Goal: Check status: Check status

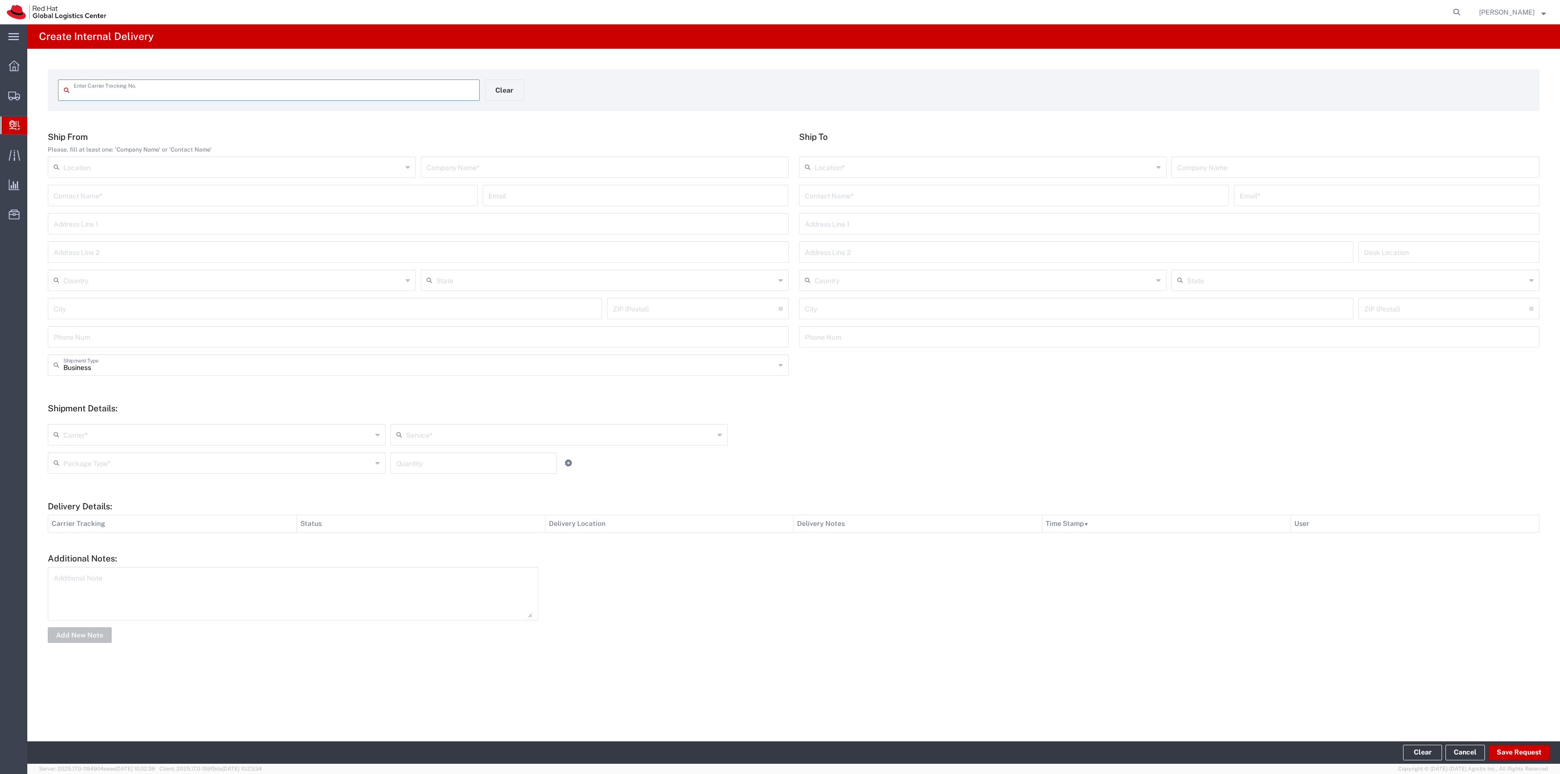
click at [219, 88] on input "text" at bounding box center [274, 89] width 400 height 17
type input "56551321"
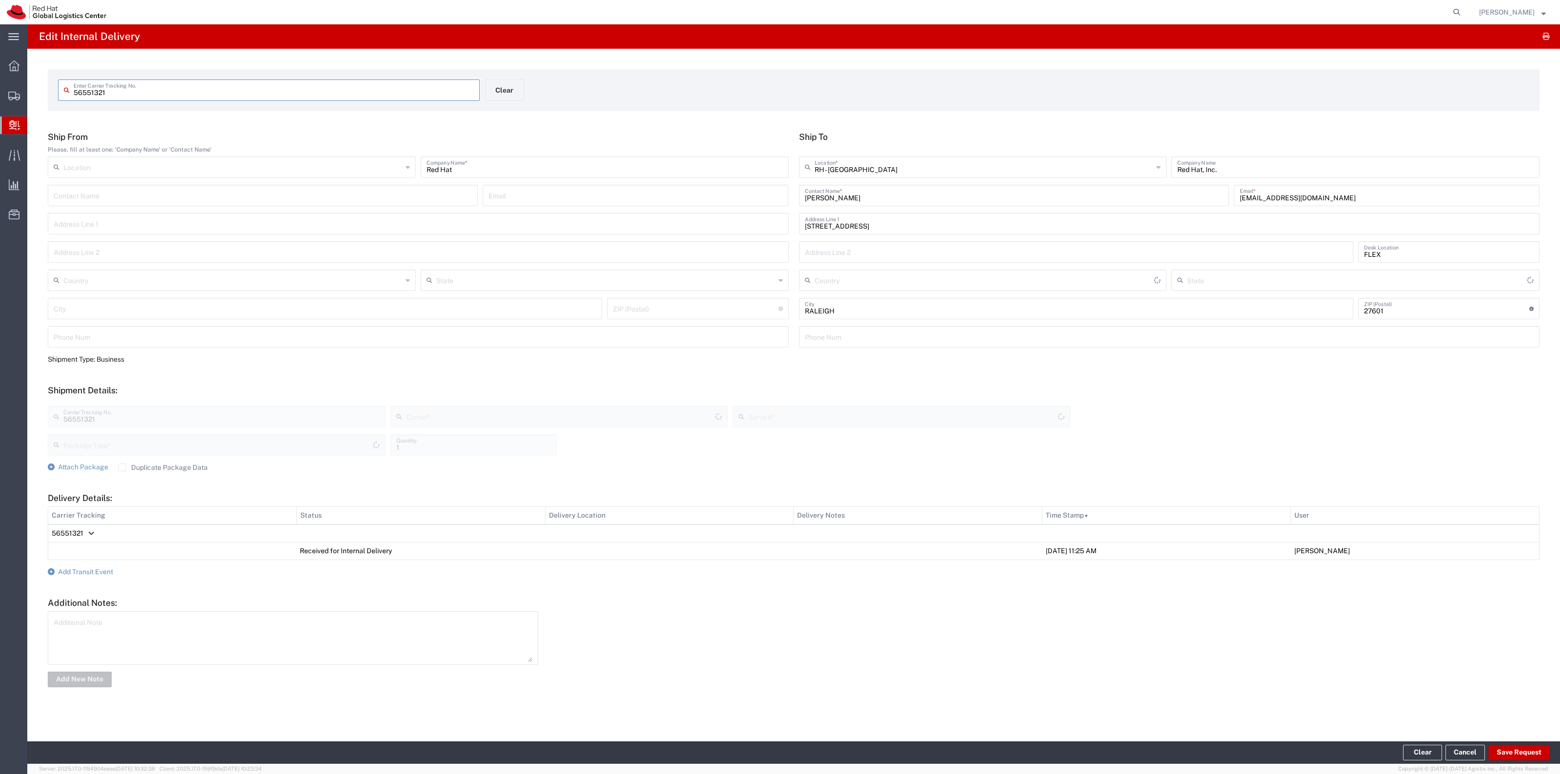
type input "[US_STATE]"
type input "[GEOGRAPHIC_DATA]"
type input "Your Packaging"
type input "IO_Ground"
type input "Interoffice"
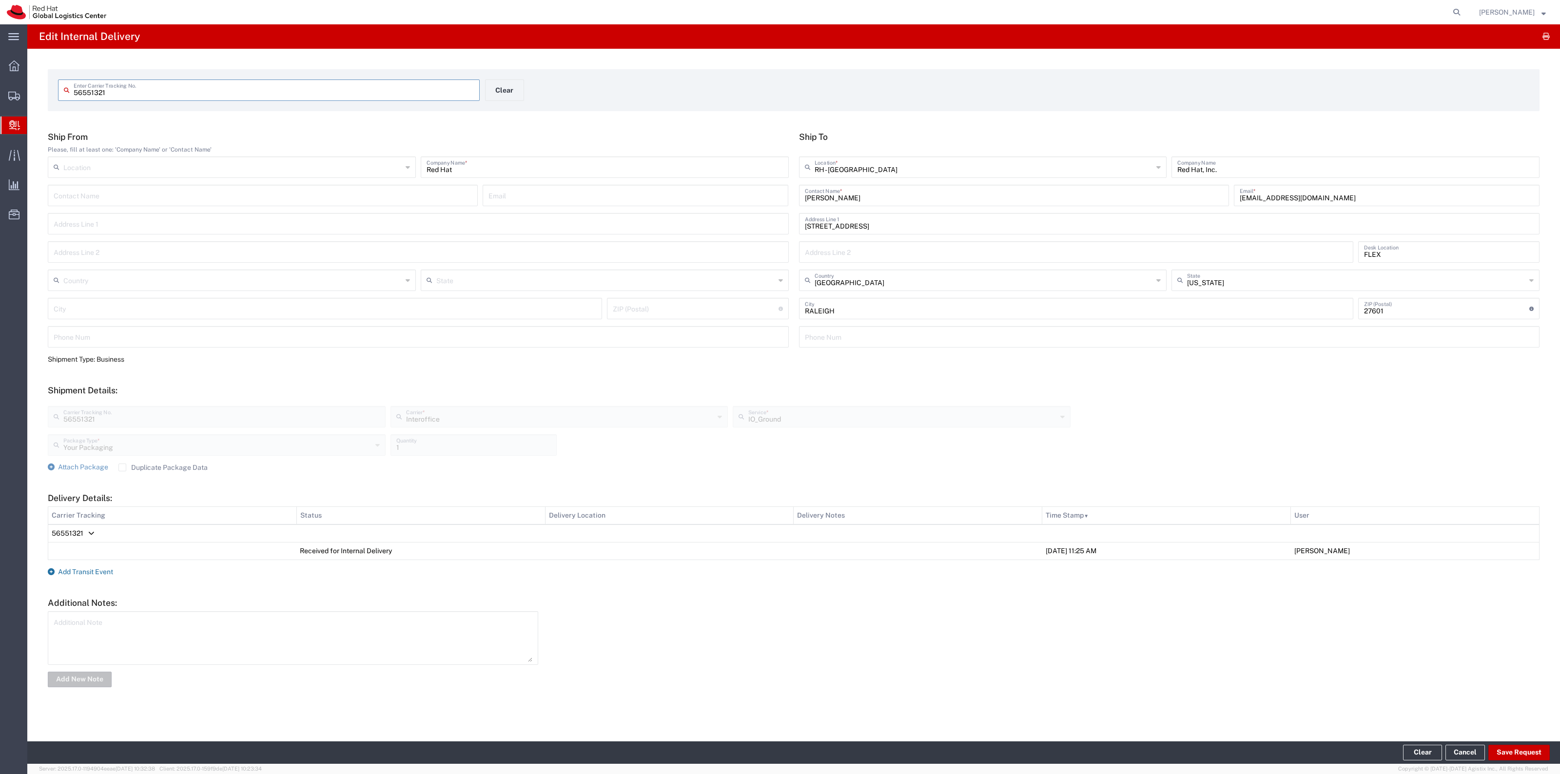
click at [101, 571] on span "Add Transit Event" at bounding box center [85, 572] width 55 height 8
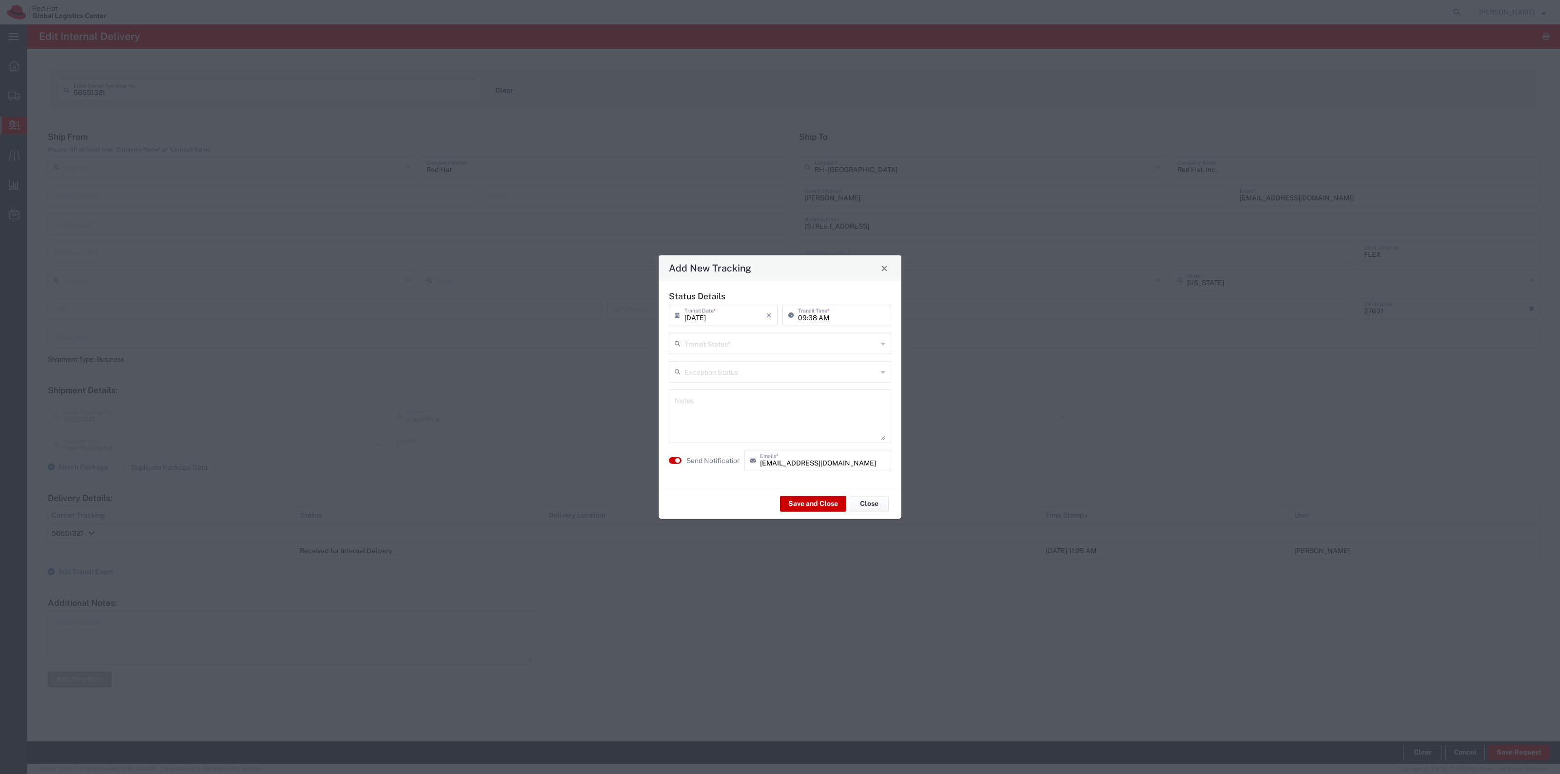
click at [756, 352] on div "Transit Status *" at bounding box center [780, 343] width 222 height 21
click at [724, 411] on span "Shipment On-Hold" at bounding box center [780, 412] width 220 height 15
type input "Shipment On-Hold"
click at [785, 501] on button "Save and Close" at bounding box center [813, 504] width 66 height 16
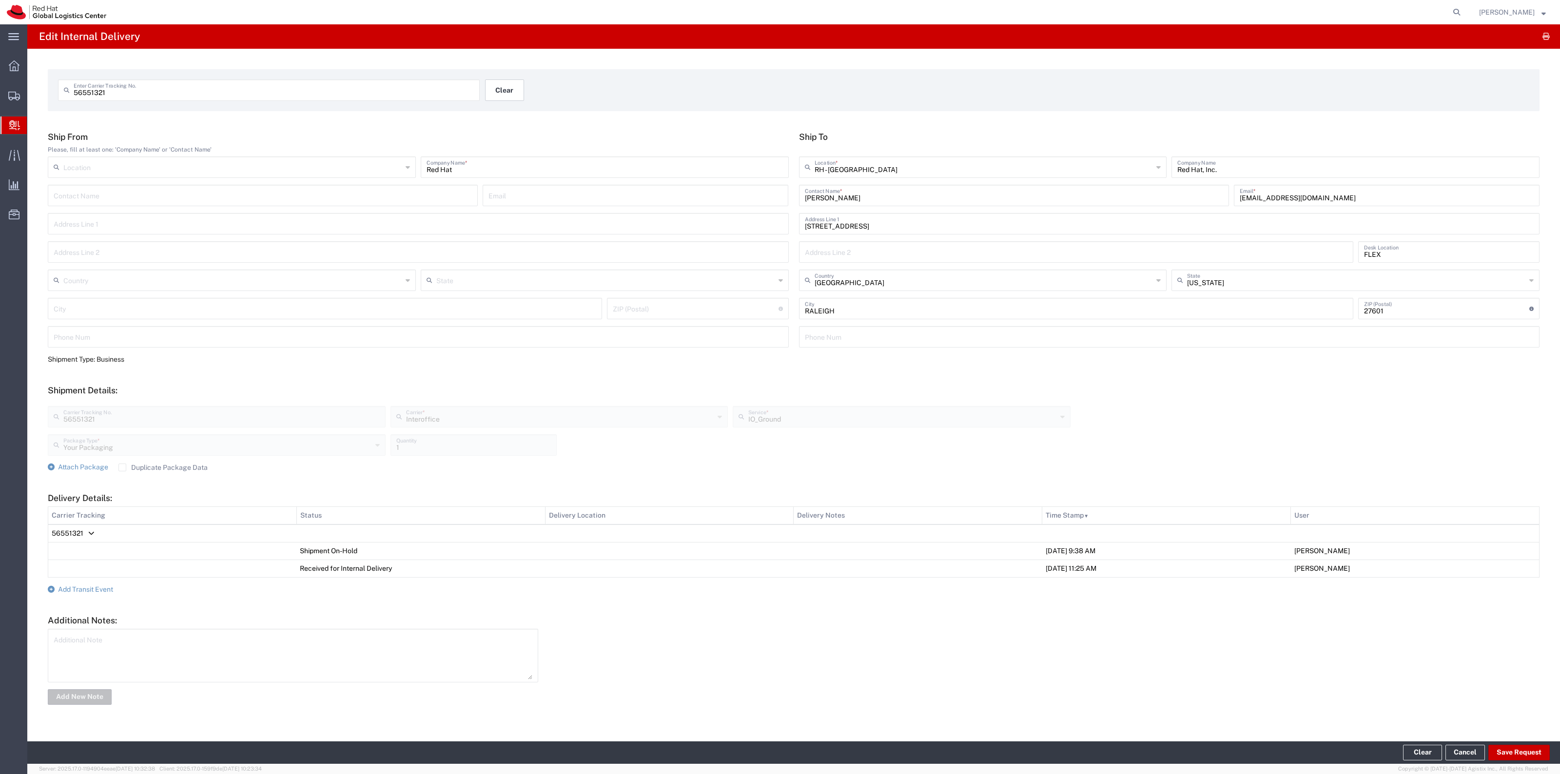
click at [517, 92] on button "Clear" at bounding box center [504, 89] width 39 height 21
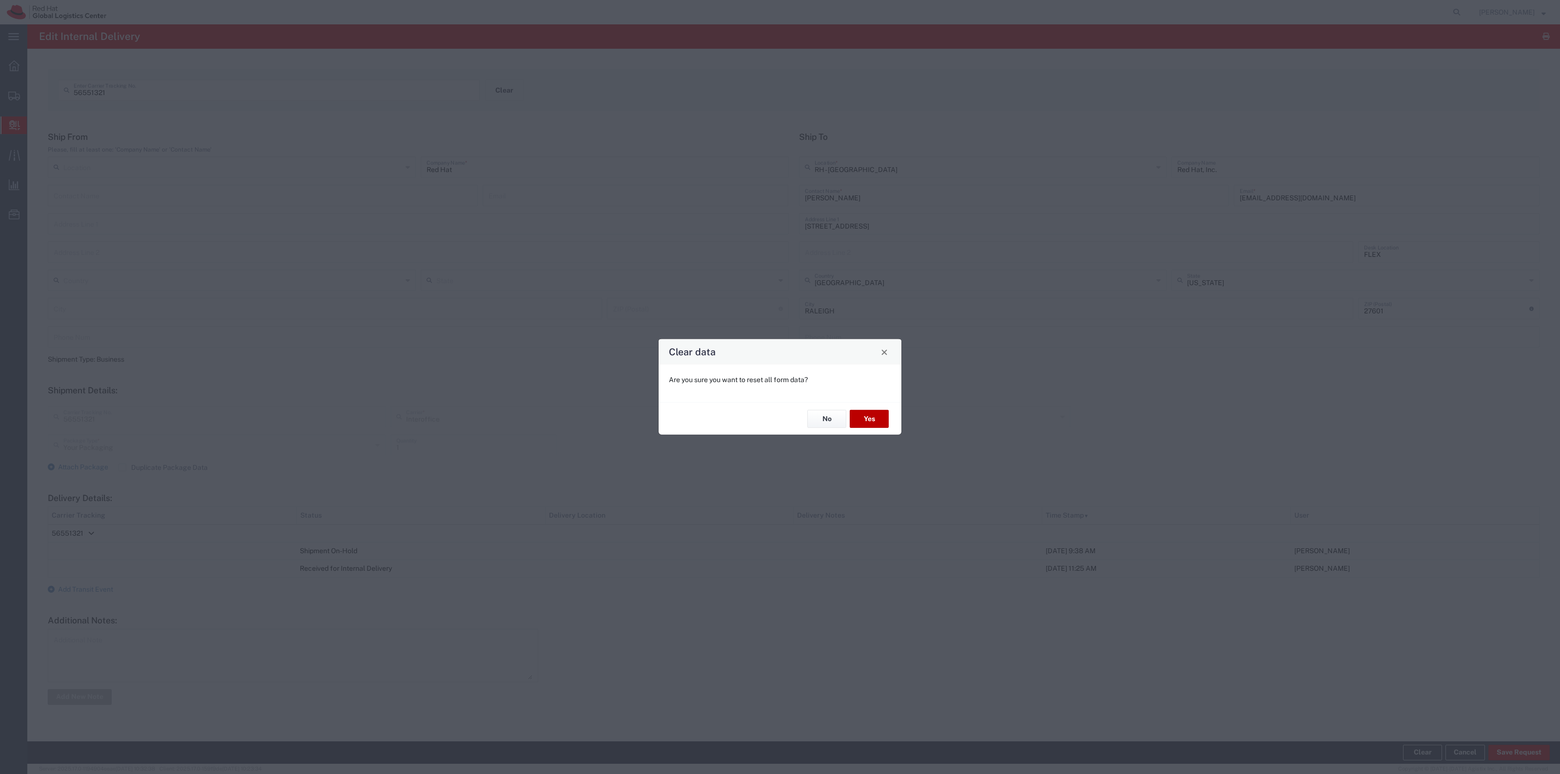
click at [866, 418] on button "Yes" at bounding box center [869, 419] width 39 height 18
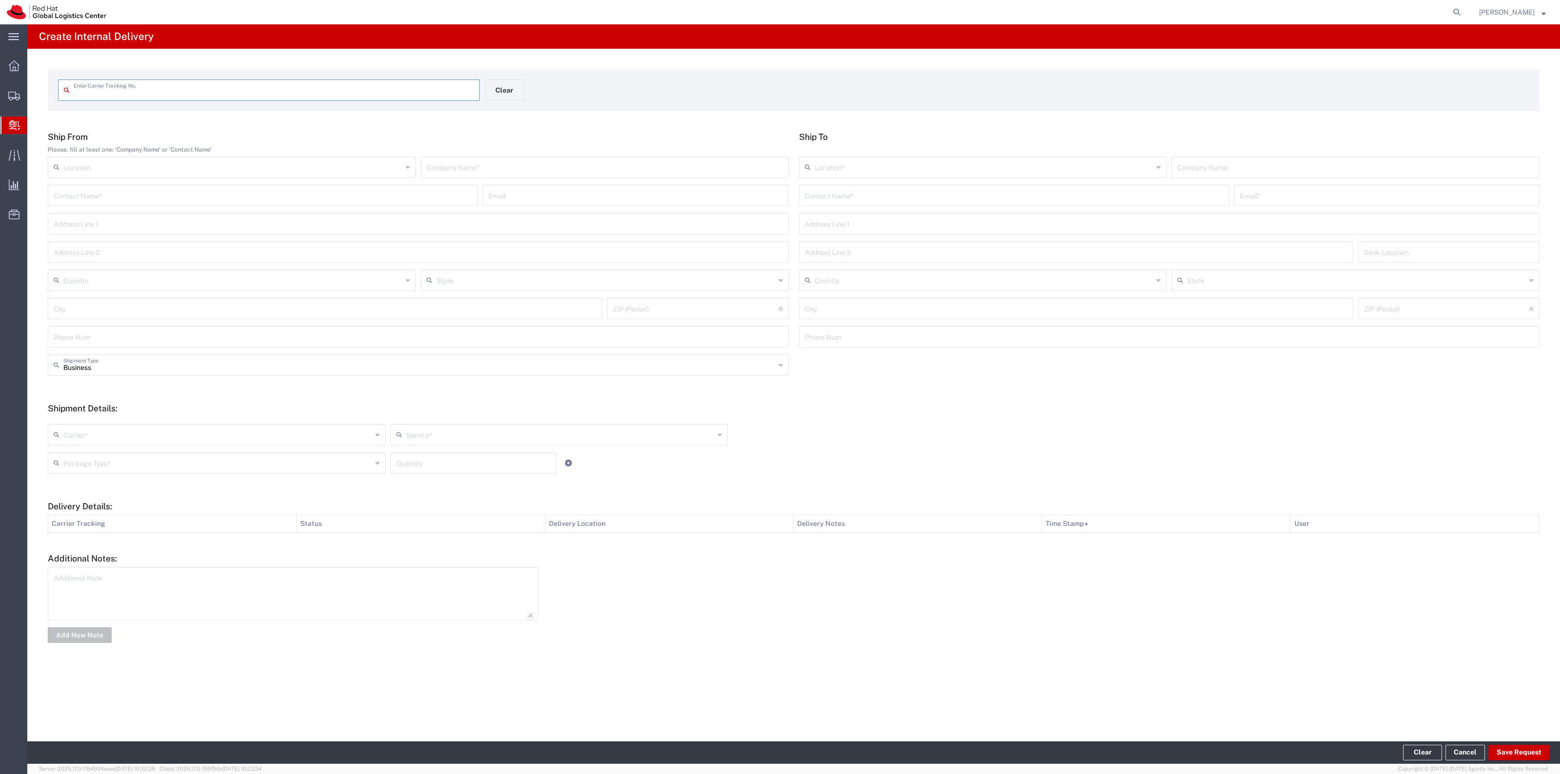
click at [433, 88] on input "text" at bounding box center [274, 89] width 400 height 17
type input "56551201"
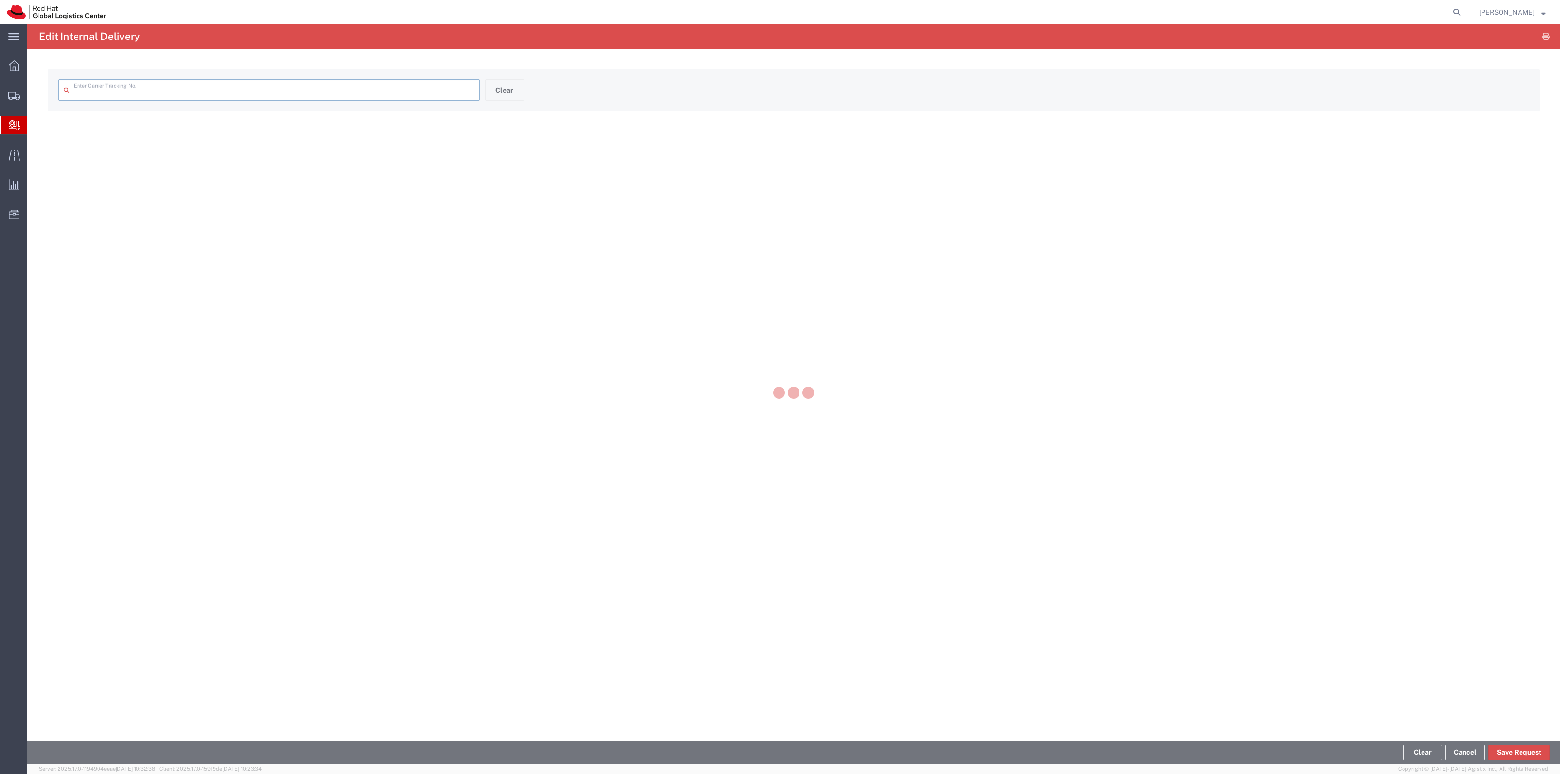
type input "56551201"
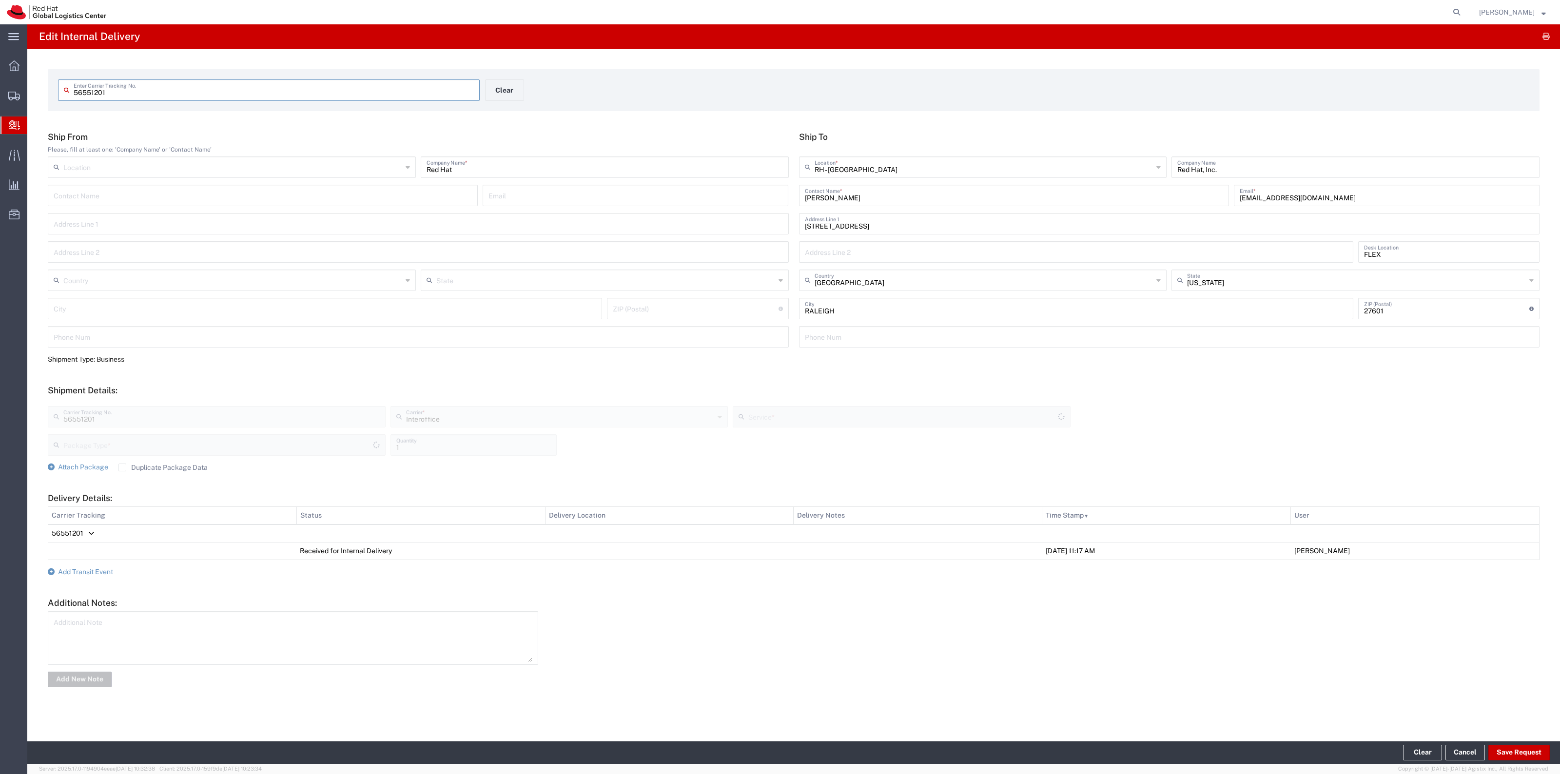
type input "IO_Ground"
type input "Your Packaging"
click at [88, 574] on span "Add Transit Event" at bounding box center [85, 572] width 55 height 8
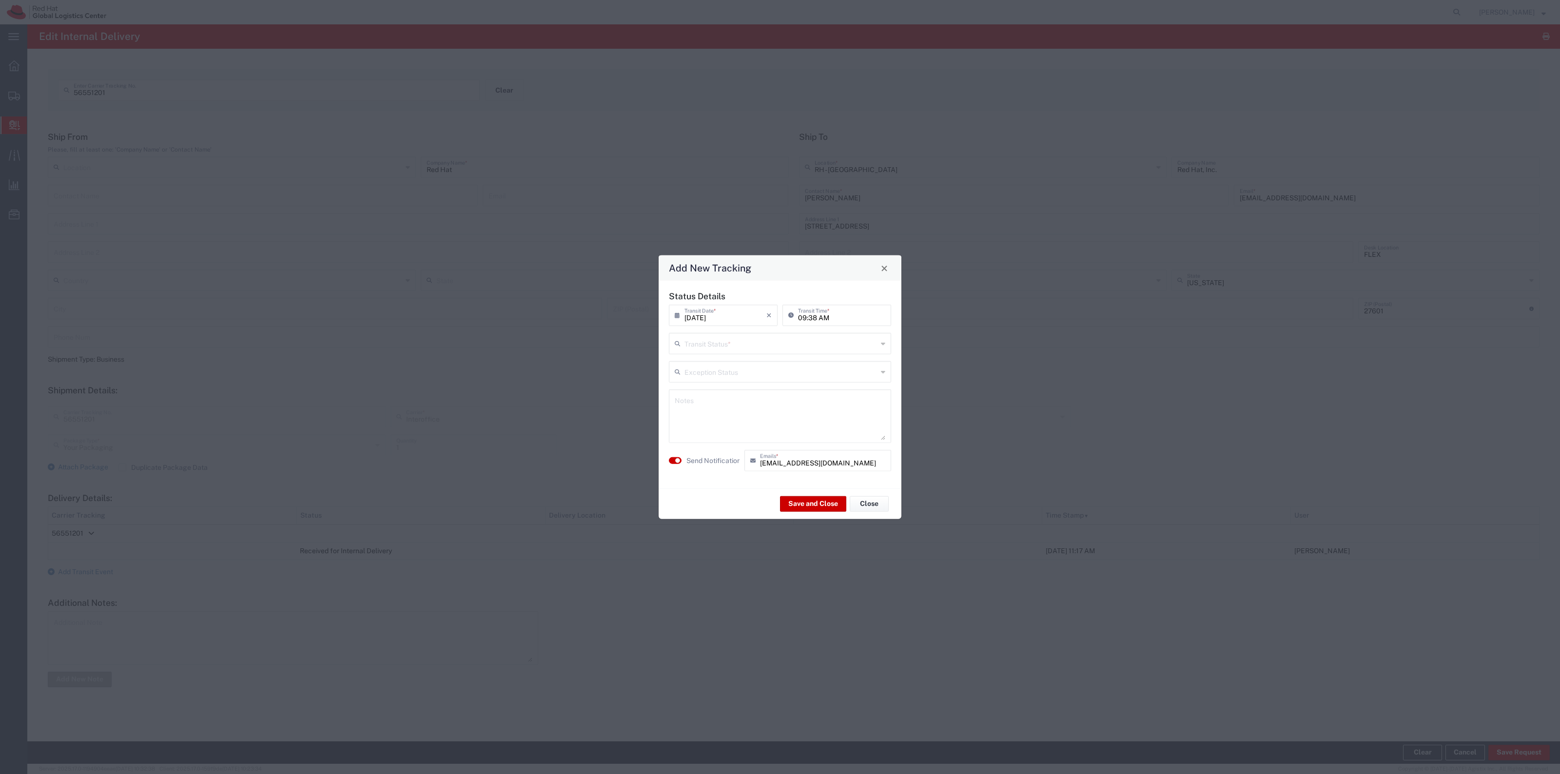
click at [705, 351] on div "Transit Status *" at bounding box center [780, 343] width 222 height 21
click at [707, 416] on span "Shipment On-Hold" at bounding box center [780, 412] width 220 height 15
type input "Shipment On-Hold"
click at [788, 500] on button "Save and Close" at bounding box center [813, 504] width 66 height 16
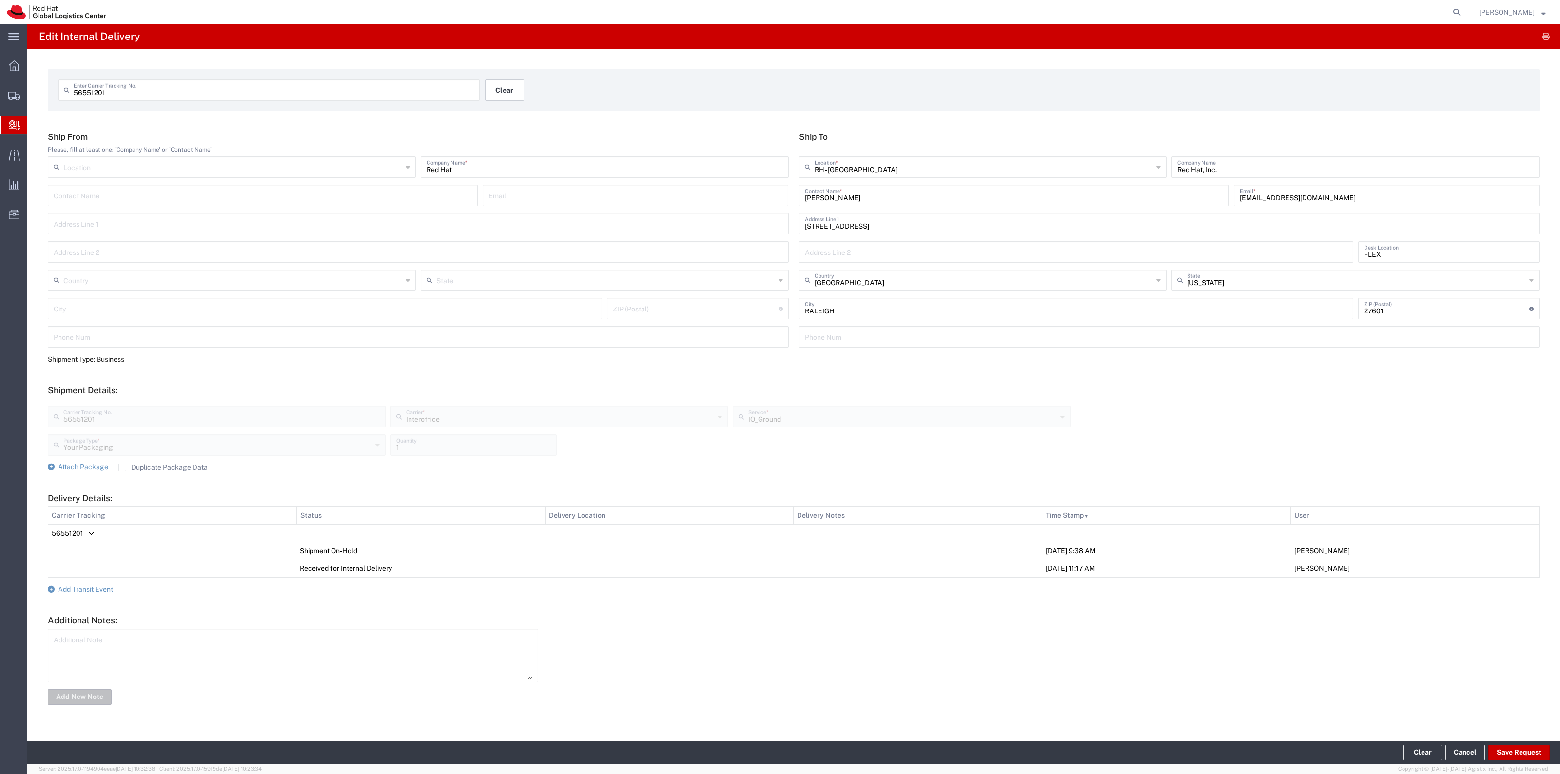
click at [517, 88] on button "Clear" at bounding box center [504, 89] width 39 height 21
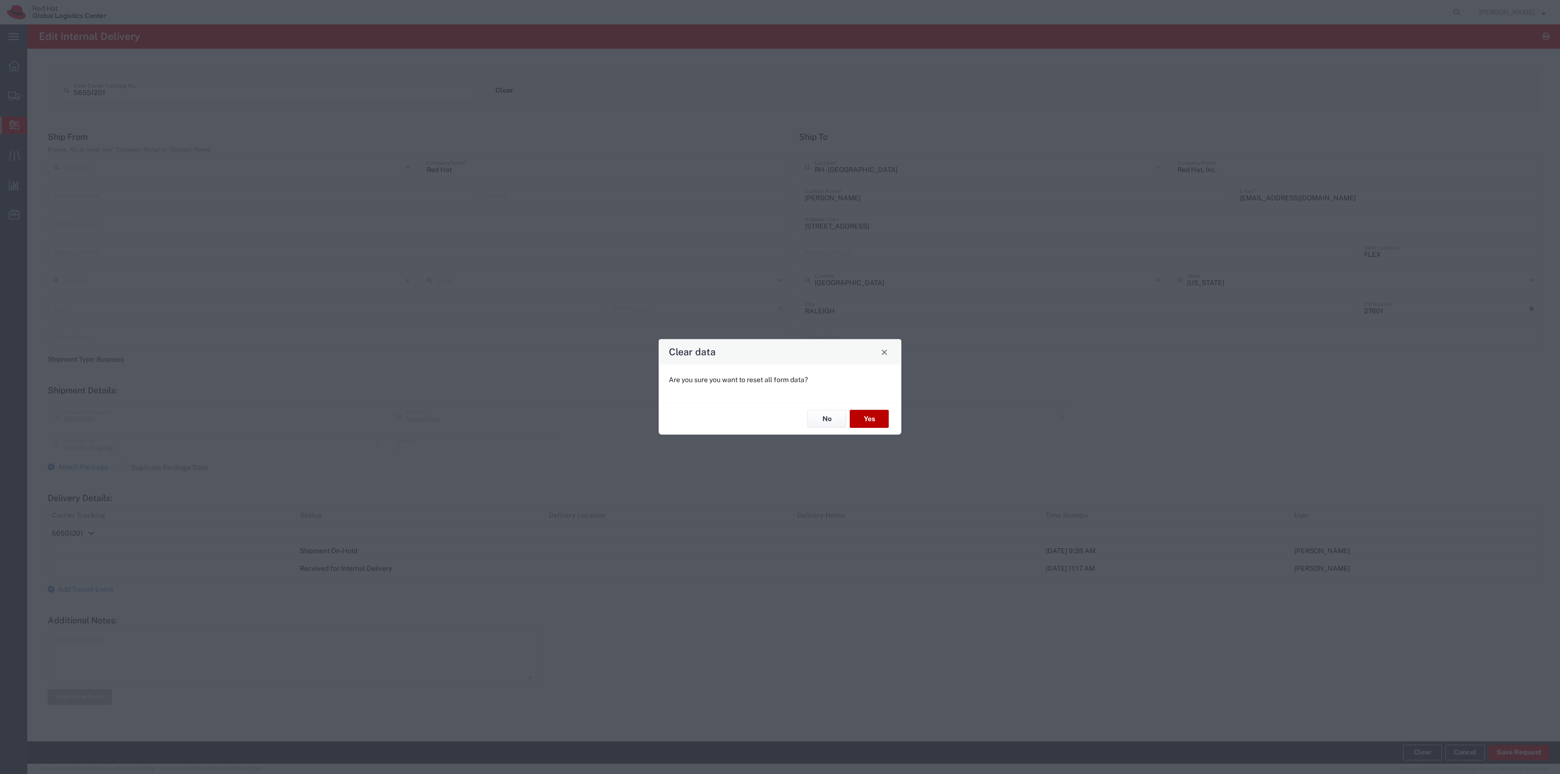
click at [851, 422] on button "Yes" at bounding box center [869, 419] width 39 height 18
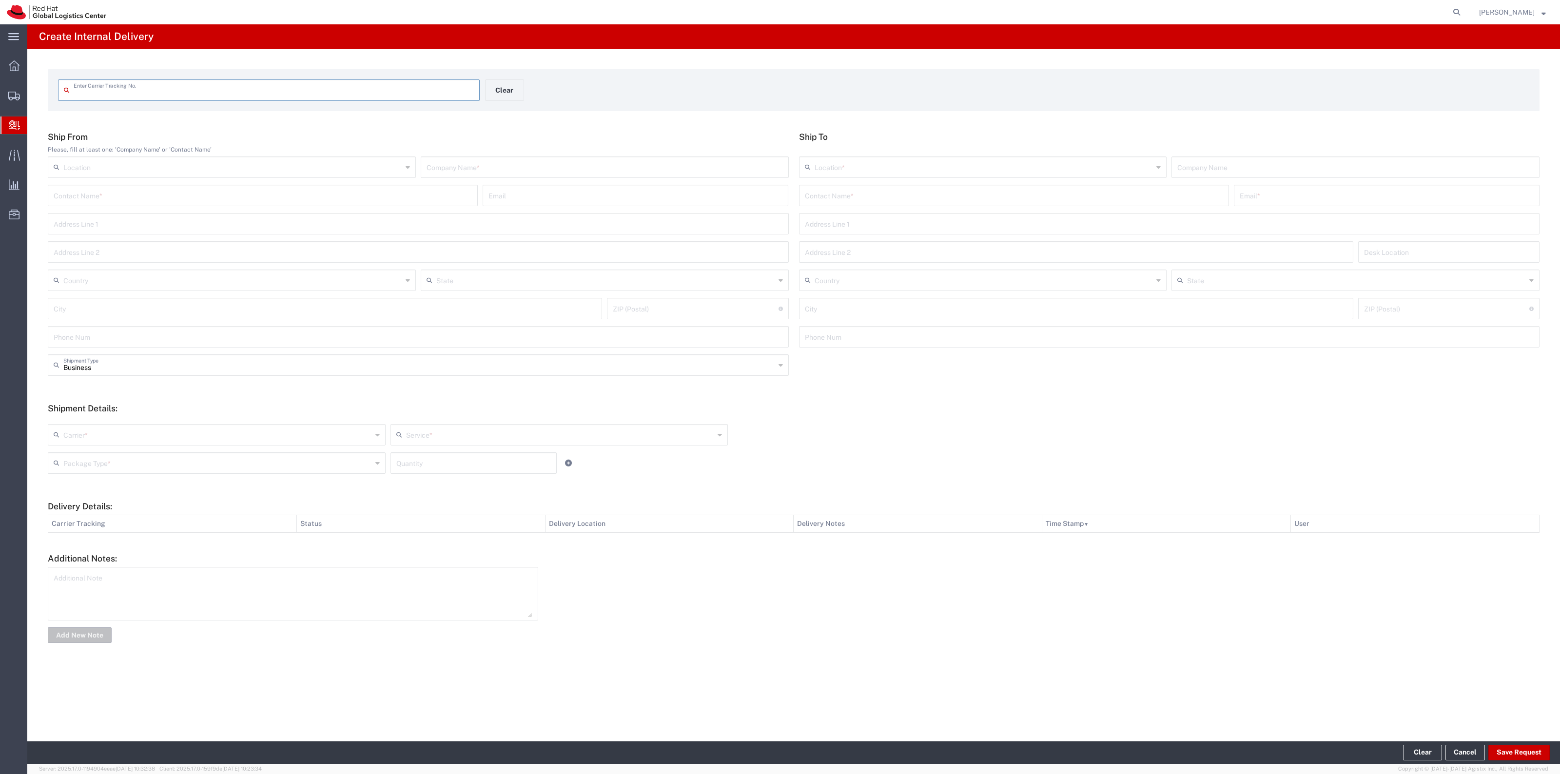
click at [459, 93] on input "text" at bounding box center [274, 89] width 400 height 17
type input "56551269"
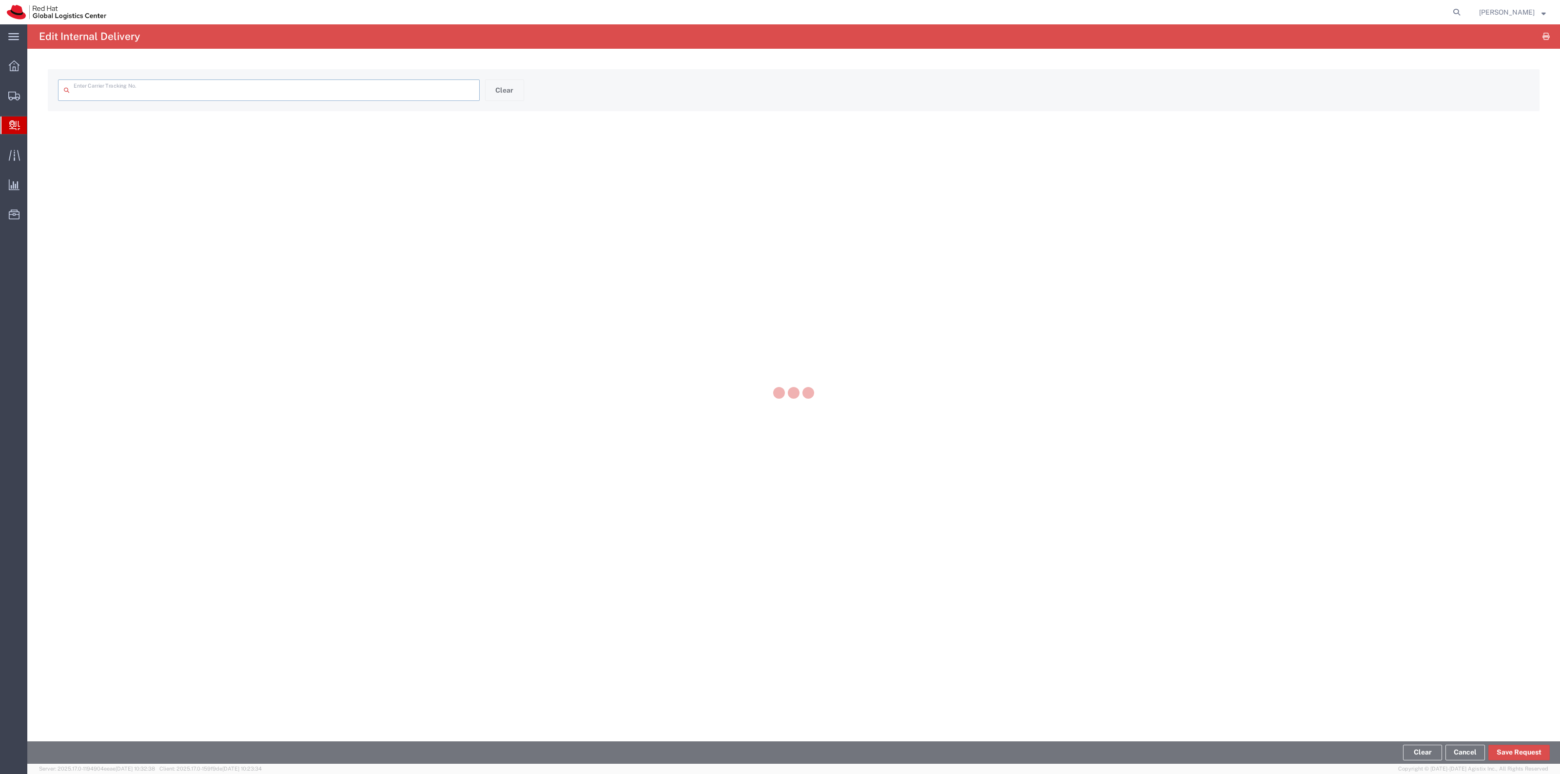
type input "56551269"
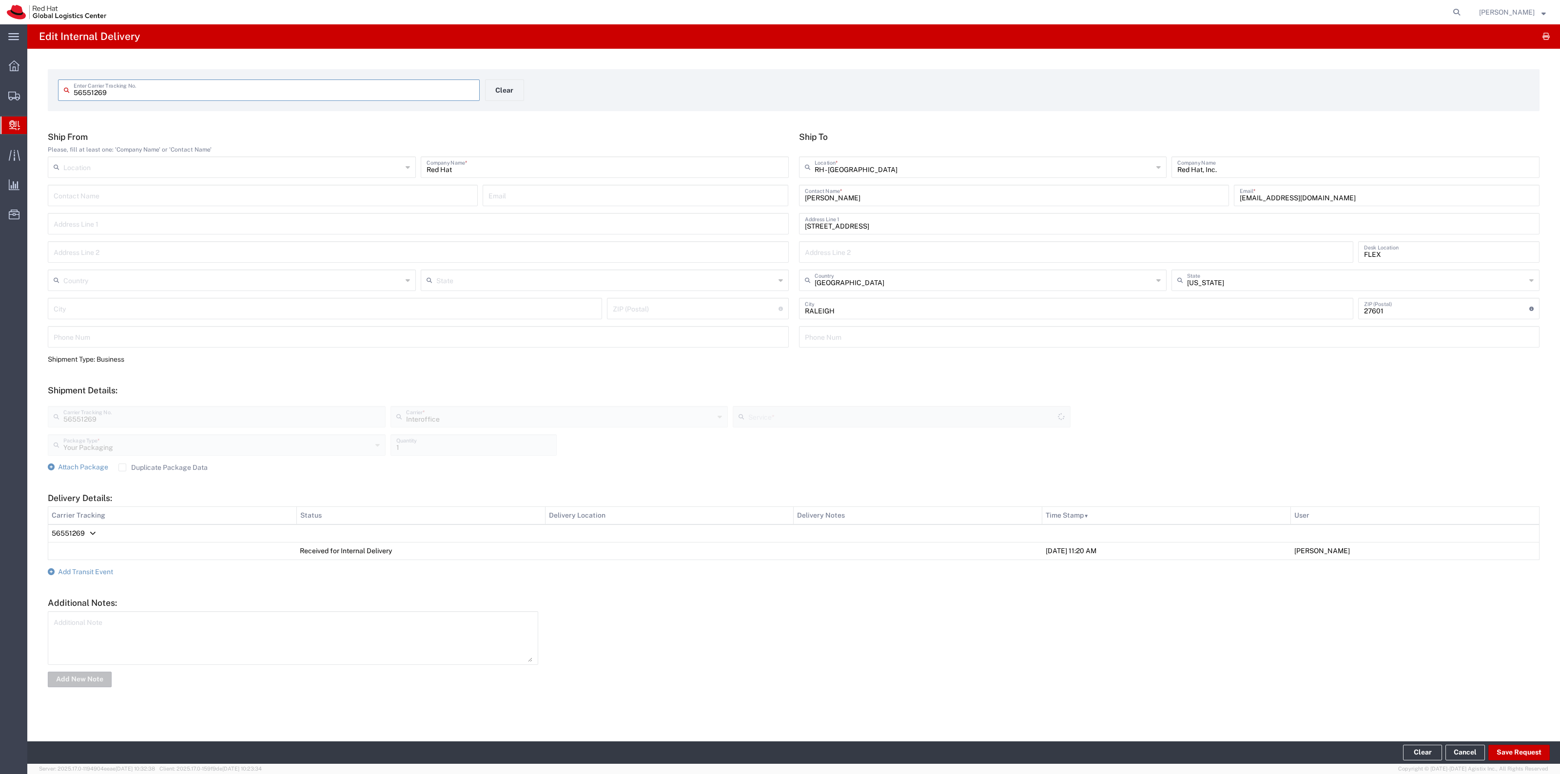
type input "IO_Ground"
click at [102, 577] on form "Ship From Please, fill at least one: 'Company Name' or 'Contact Name' Location …" at bounding box center [794, 410] width 1492 height 557
click at [102, 573] on span "Add Transit Event" at bounding box center [85, 572] width 55 height 8
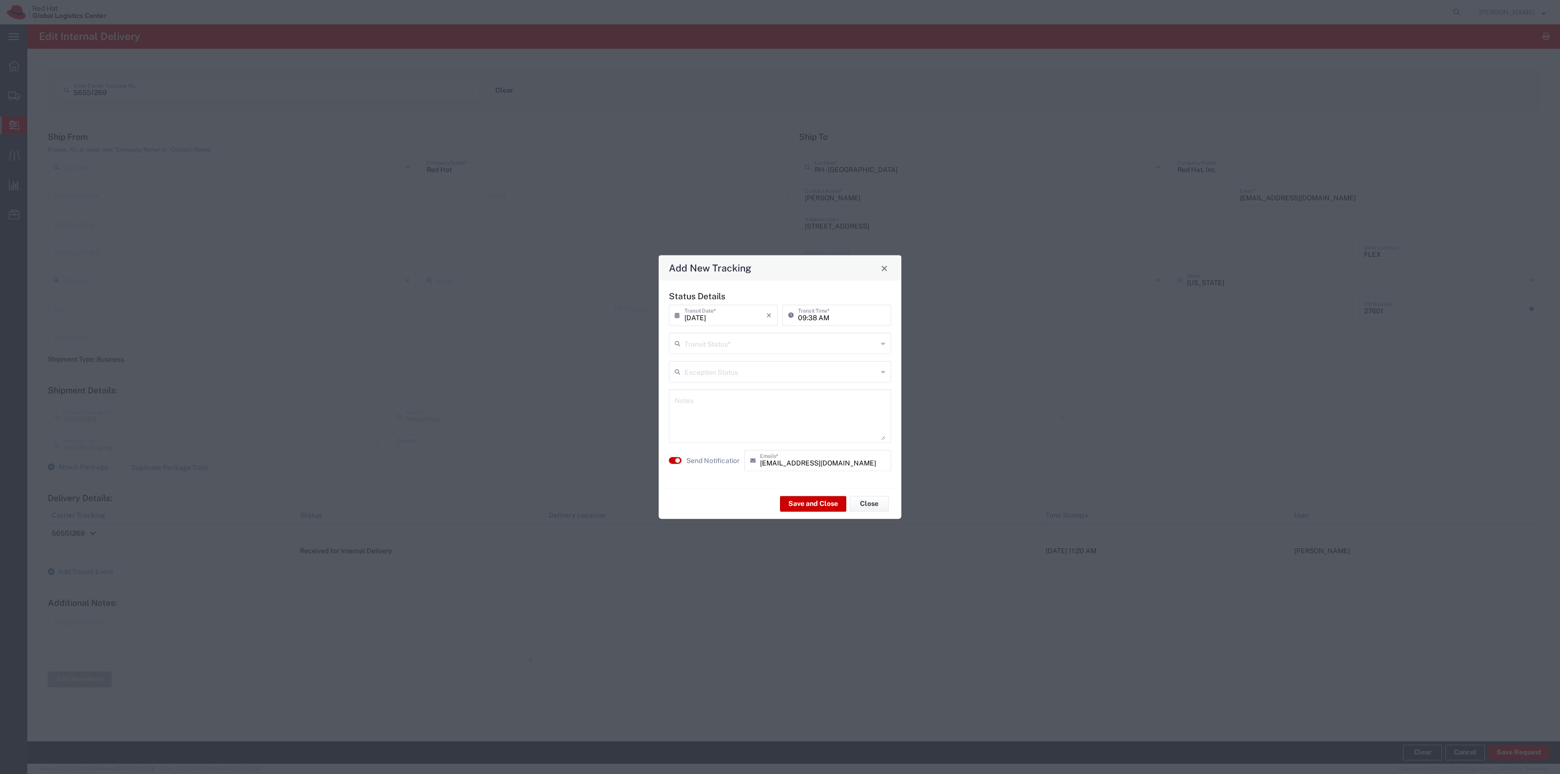
click at [766, 340] on input "text" at bounding box center [780, 342] width 193 height 17
click at [725, 410] on span "Shipment On-Hold" at bounding box center [780, 412] width 220 height 15
type input "Shipment On-Hold"
click at [783, 496] on button "Save and Close" at bounding box center [813, 504] width 66 height 16
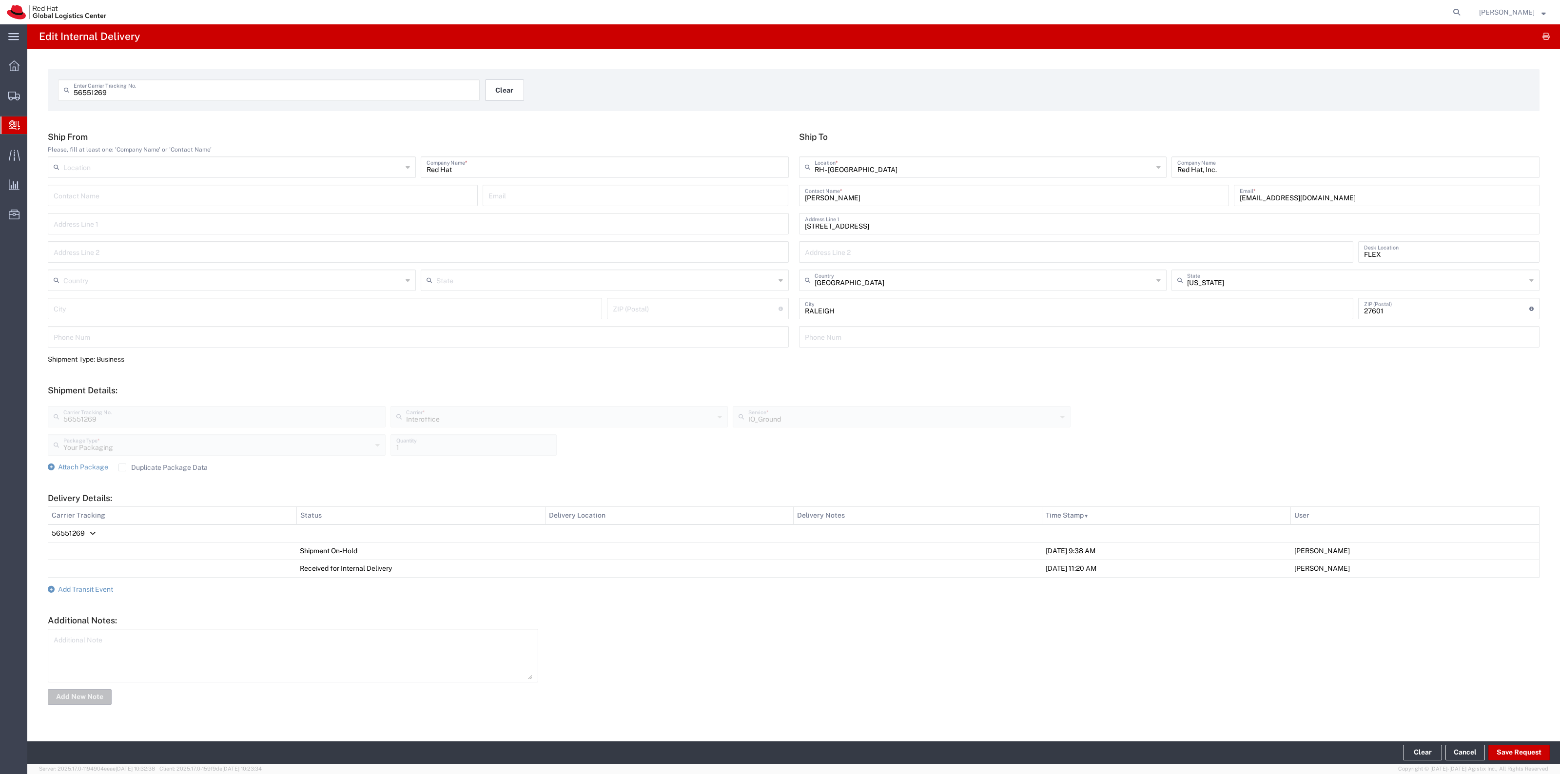
click at [491, 91] on button "Clear" at bounding box center [504, 89] width 39 height 21
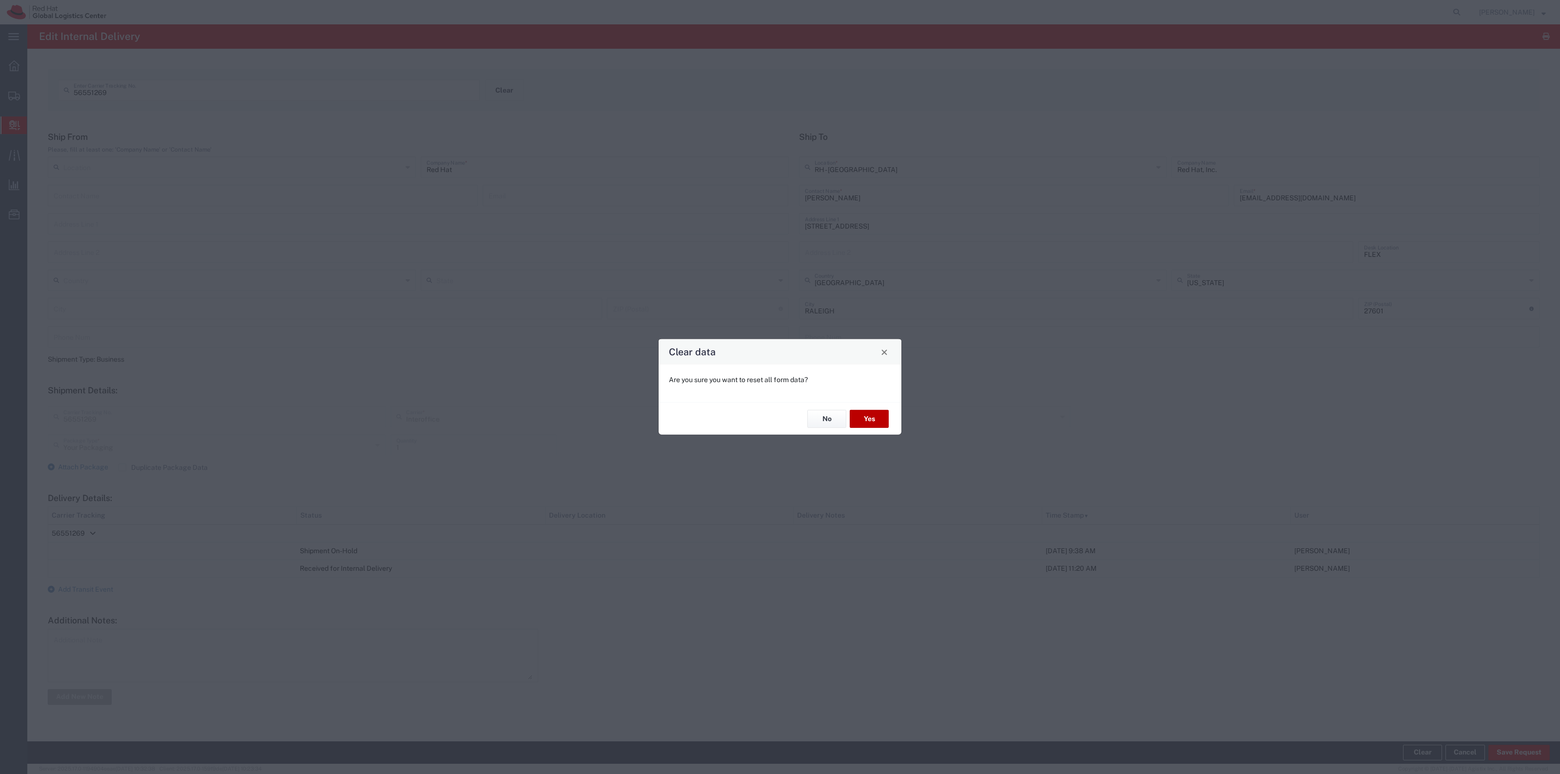
click at [865, 413] on button "Yes" at bounding box center [869, 419] width 39 height 18
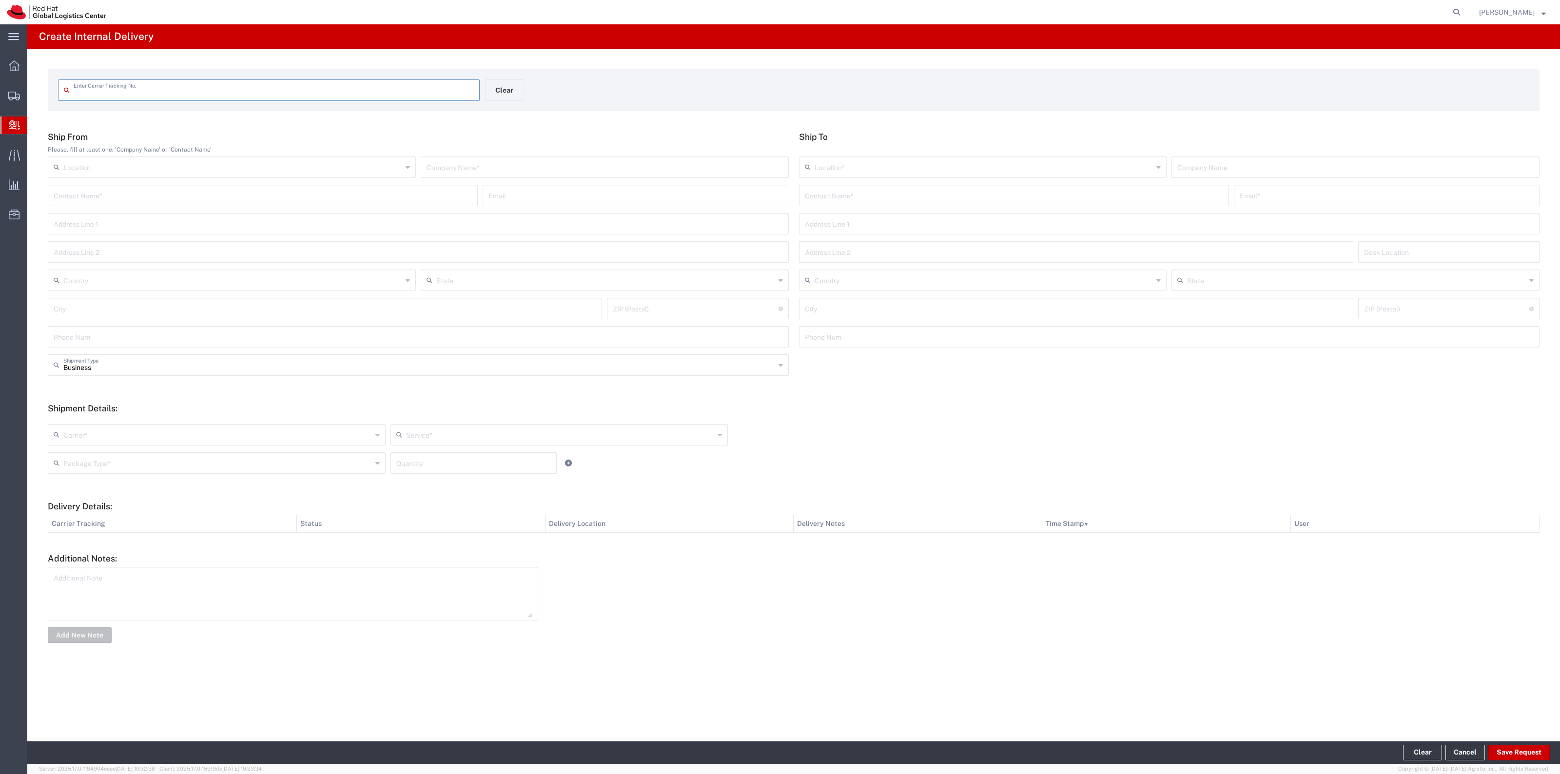
click at [362, 88] on input "text" at bounding box center [274, 89] width 400 height 17
type input "1Z0BE7950336288160"
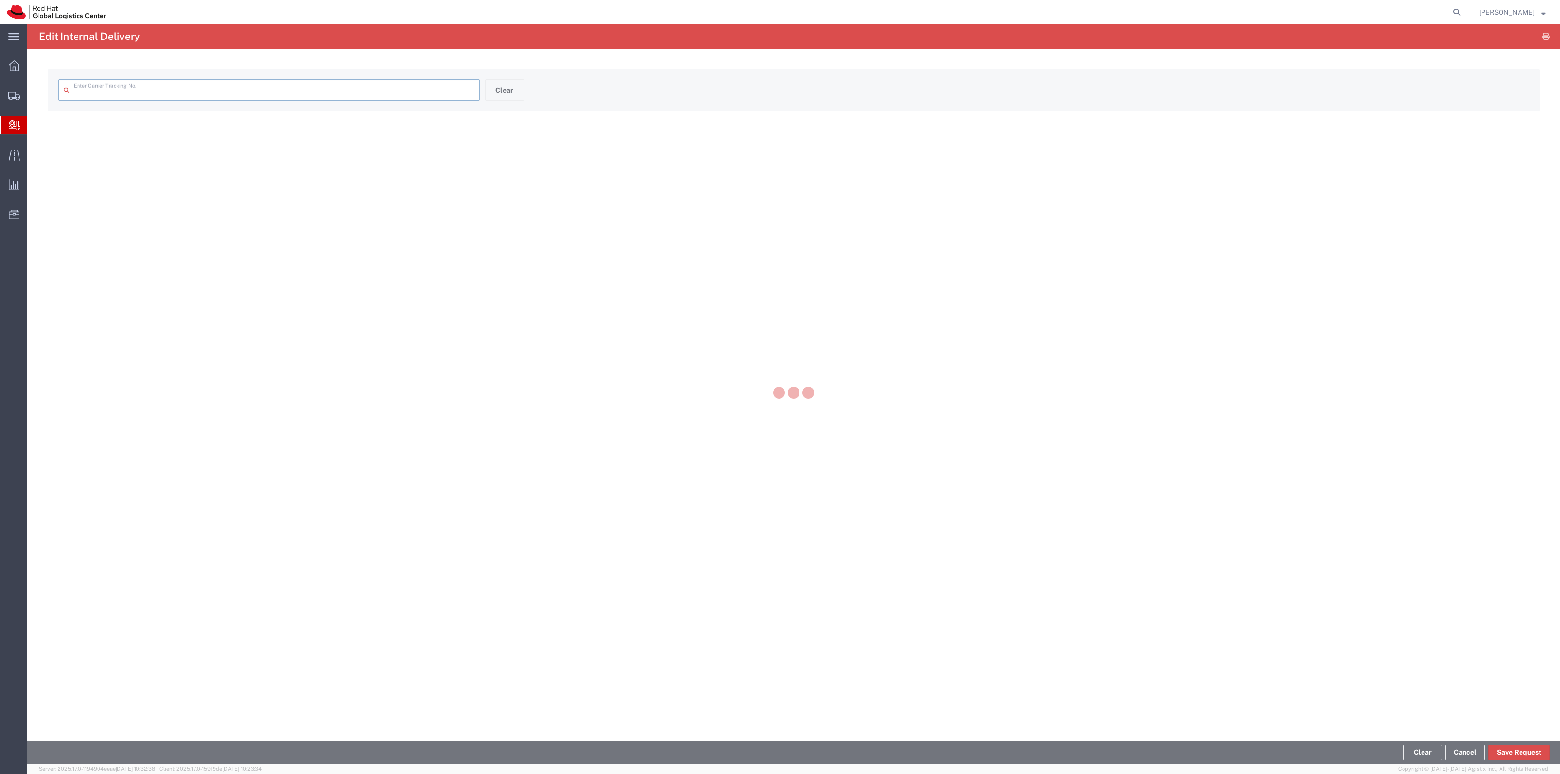
type input "1Z0BE7950336288160"
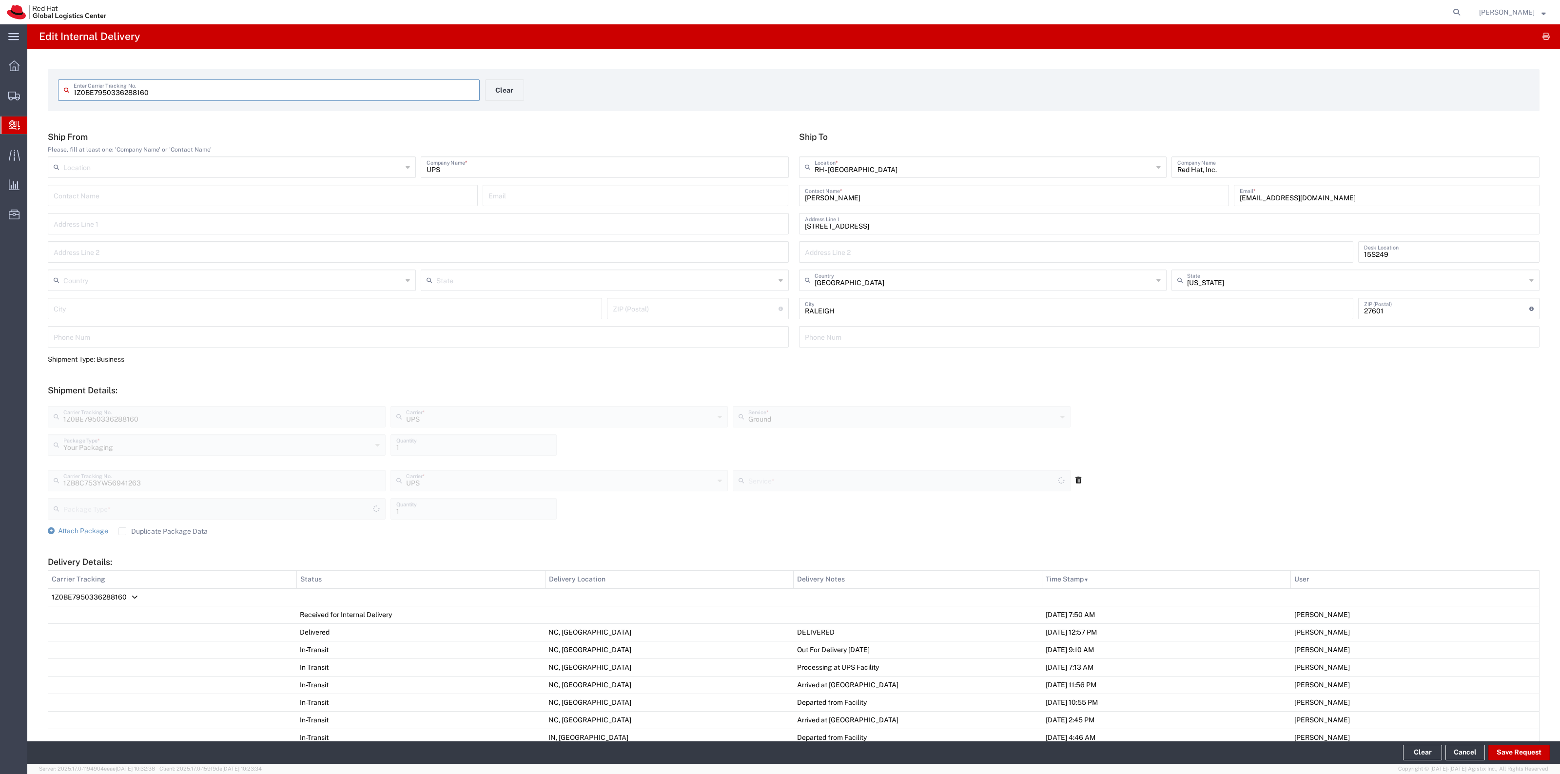
type input "Your Packaging"
type input "UPS SAVER"
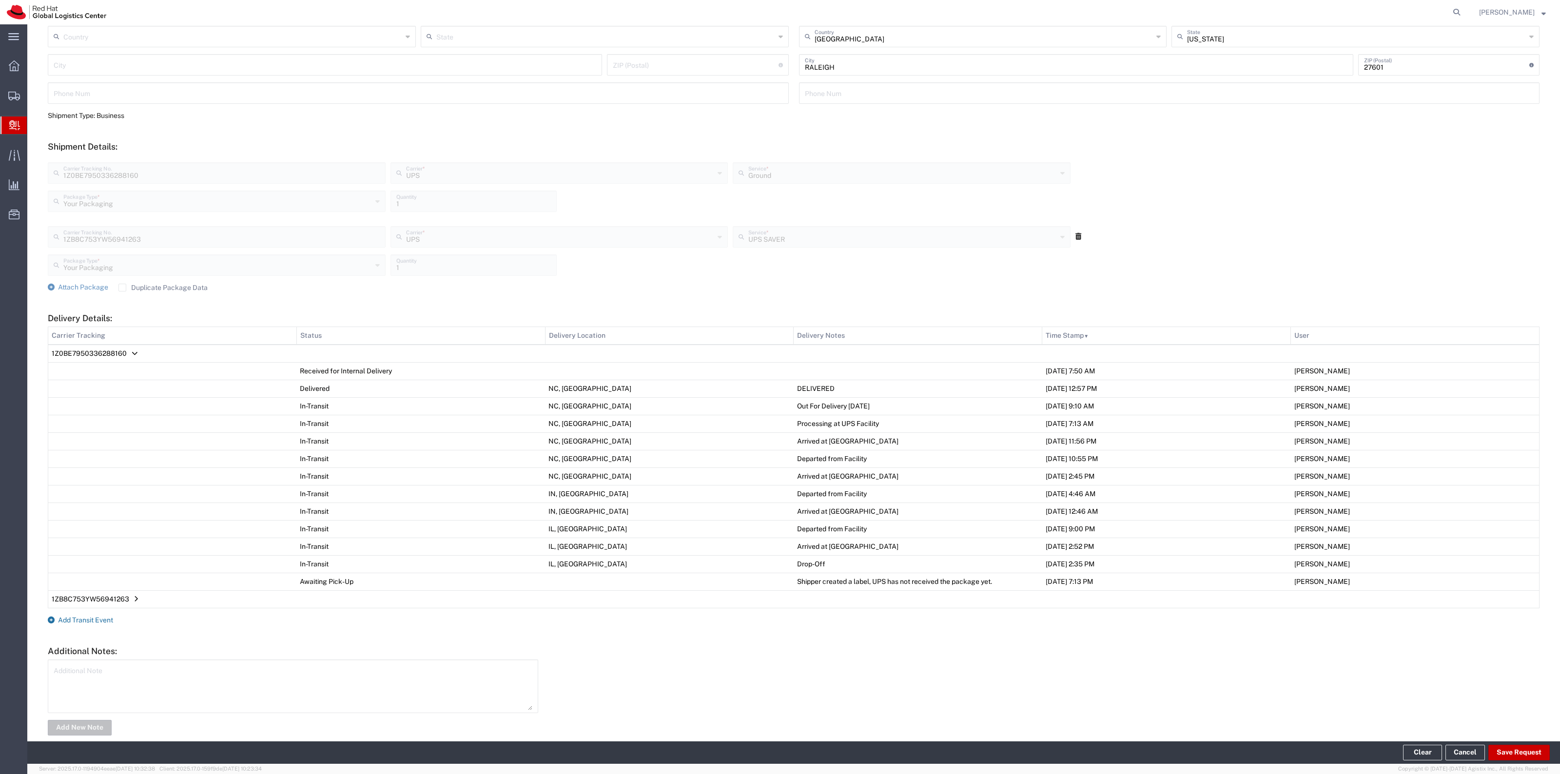
click at [111, 621] on span "Add Transit Event" at bounding box center [85, 620] width 55 height 8
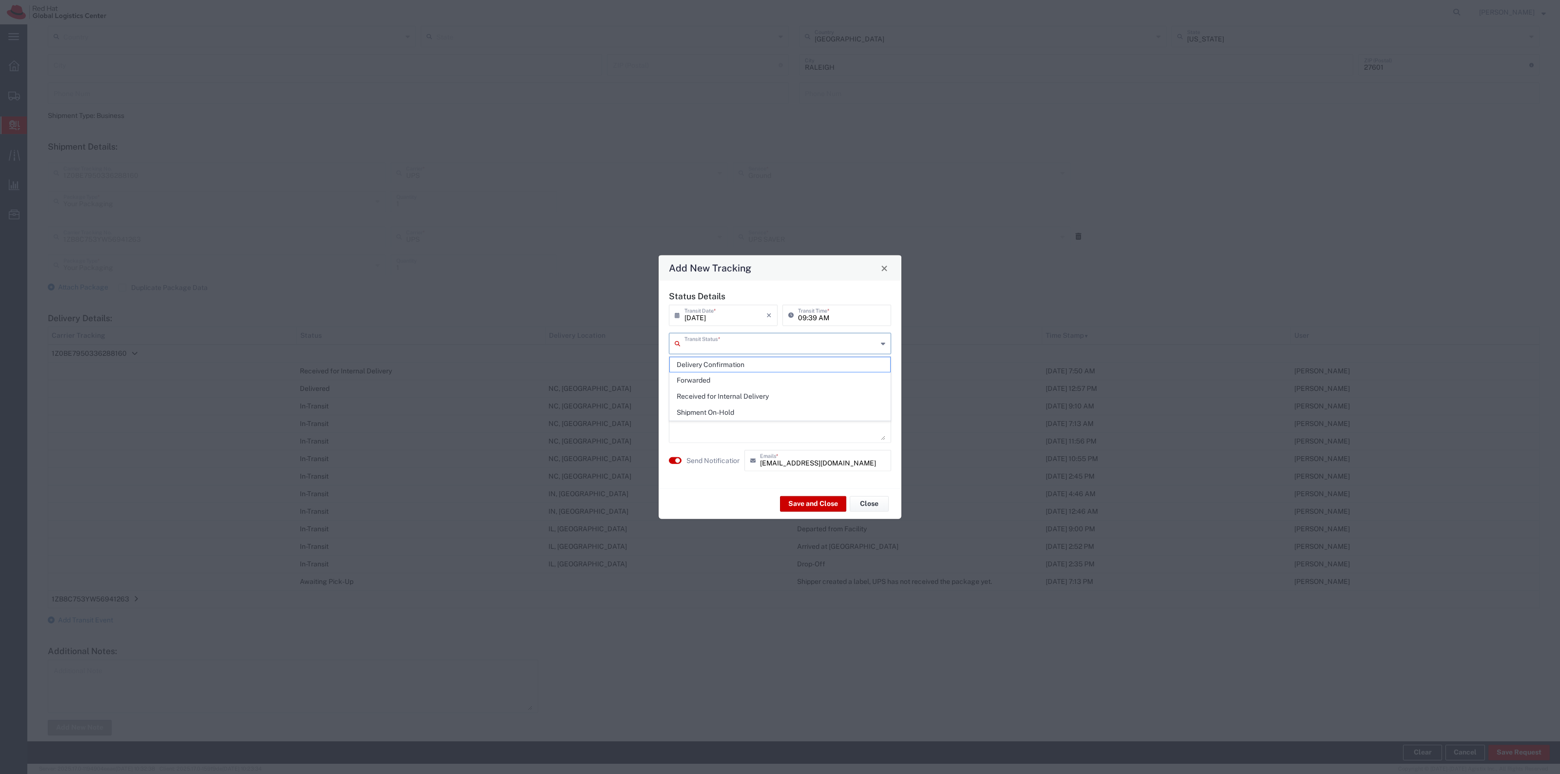
click at [802, 345] on input "text" at bounding box center [780, 342] width 193 height 17
click at [757, 405] on li "Shipment On-Hold" at bounding box center [779, 413] width 221 height 16
type input "Shipment On-Hold"
click at [811, 504] on button "Save and Close" at bounding box center [813, 504] width 66 height 16
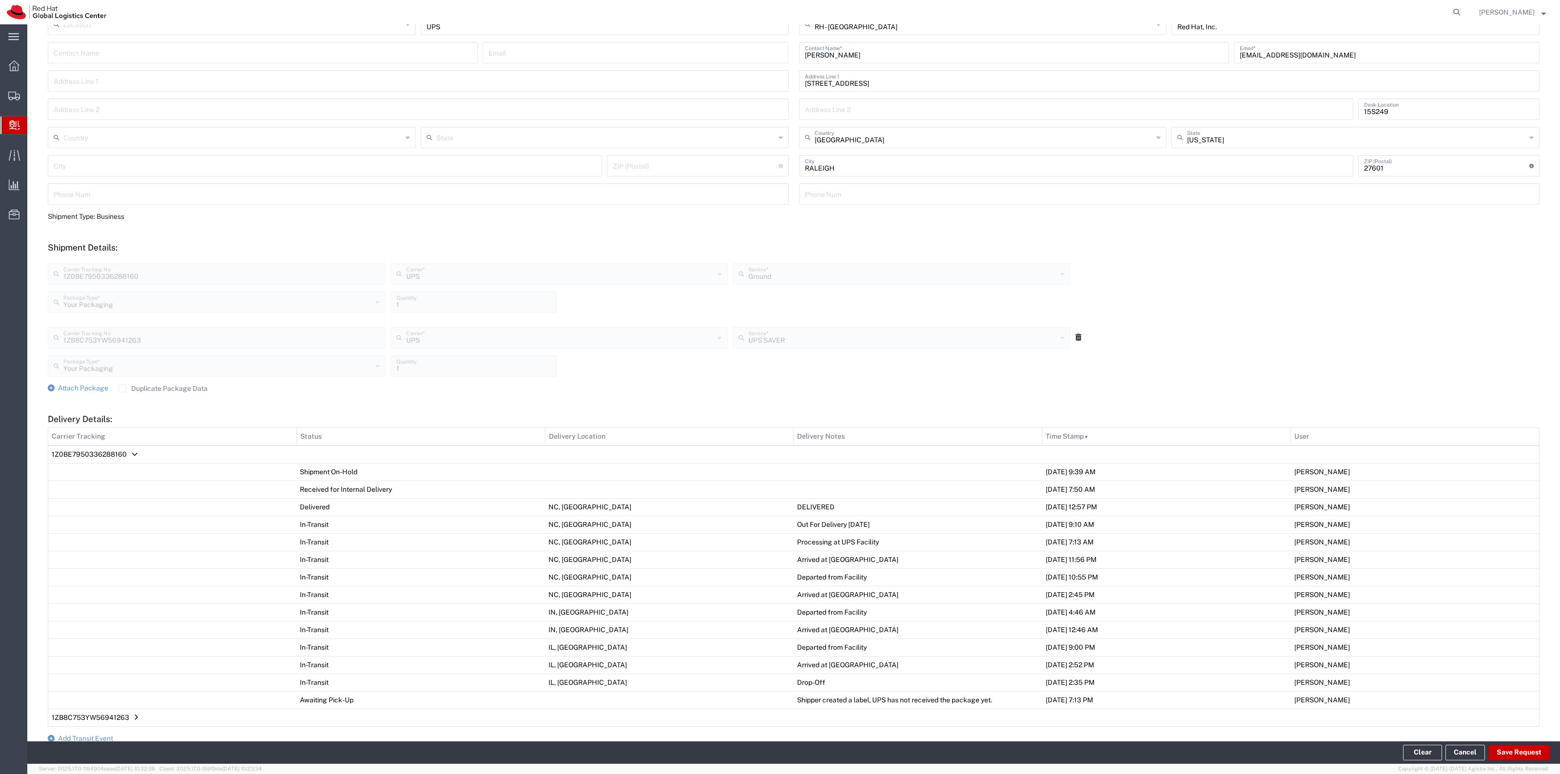
scroll to position [0, 0]
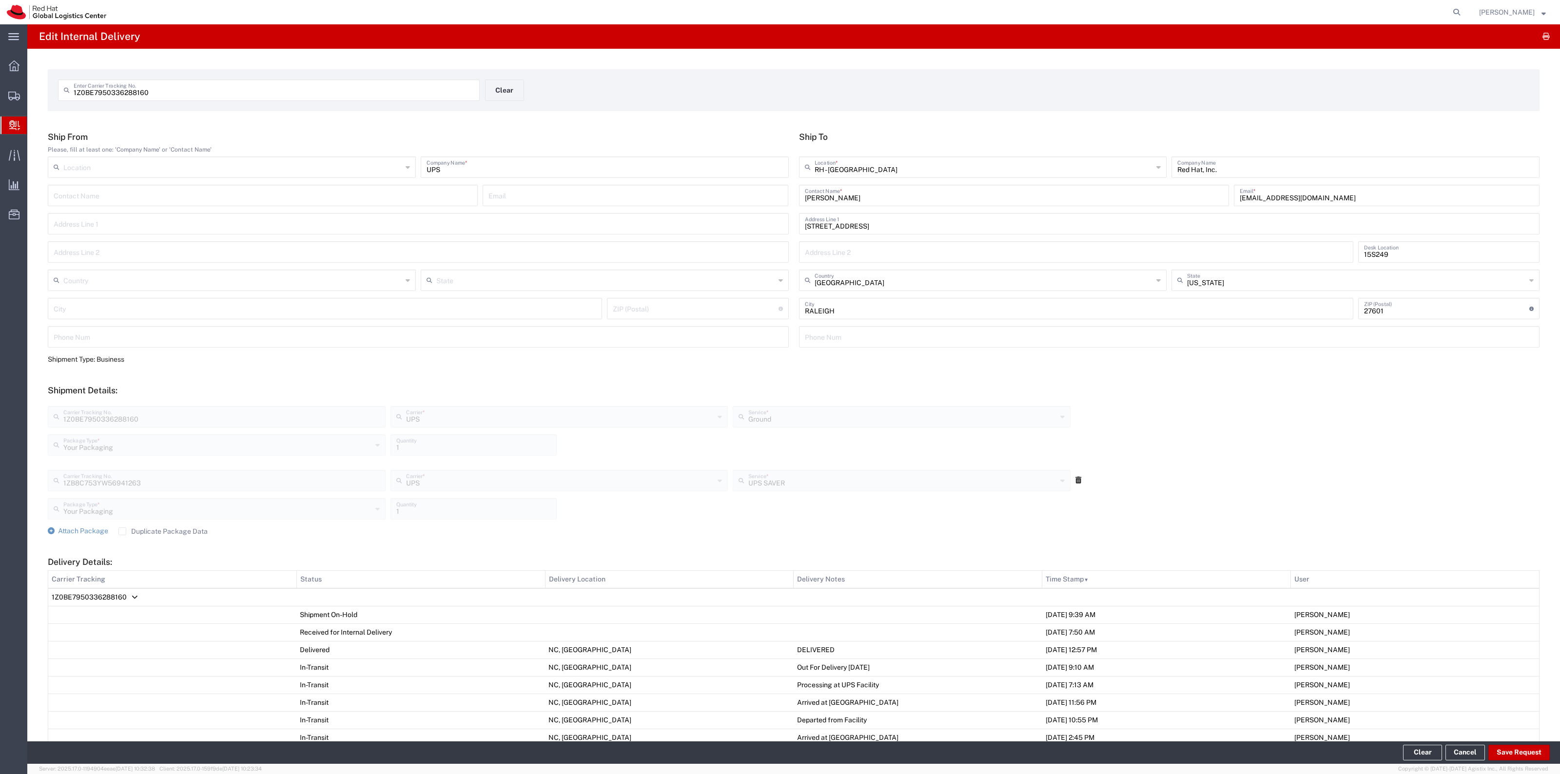
click at [487, 71] on form "1Z0BE7950336288160 Enter Carrier Tracking No. Clear" at bounding box center [794, 90] width 1492 height 42
click at [491, 82] on button "Clear" at bounding box center [504, 89] width 39 height 21
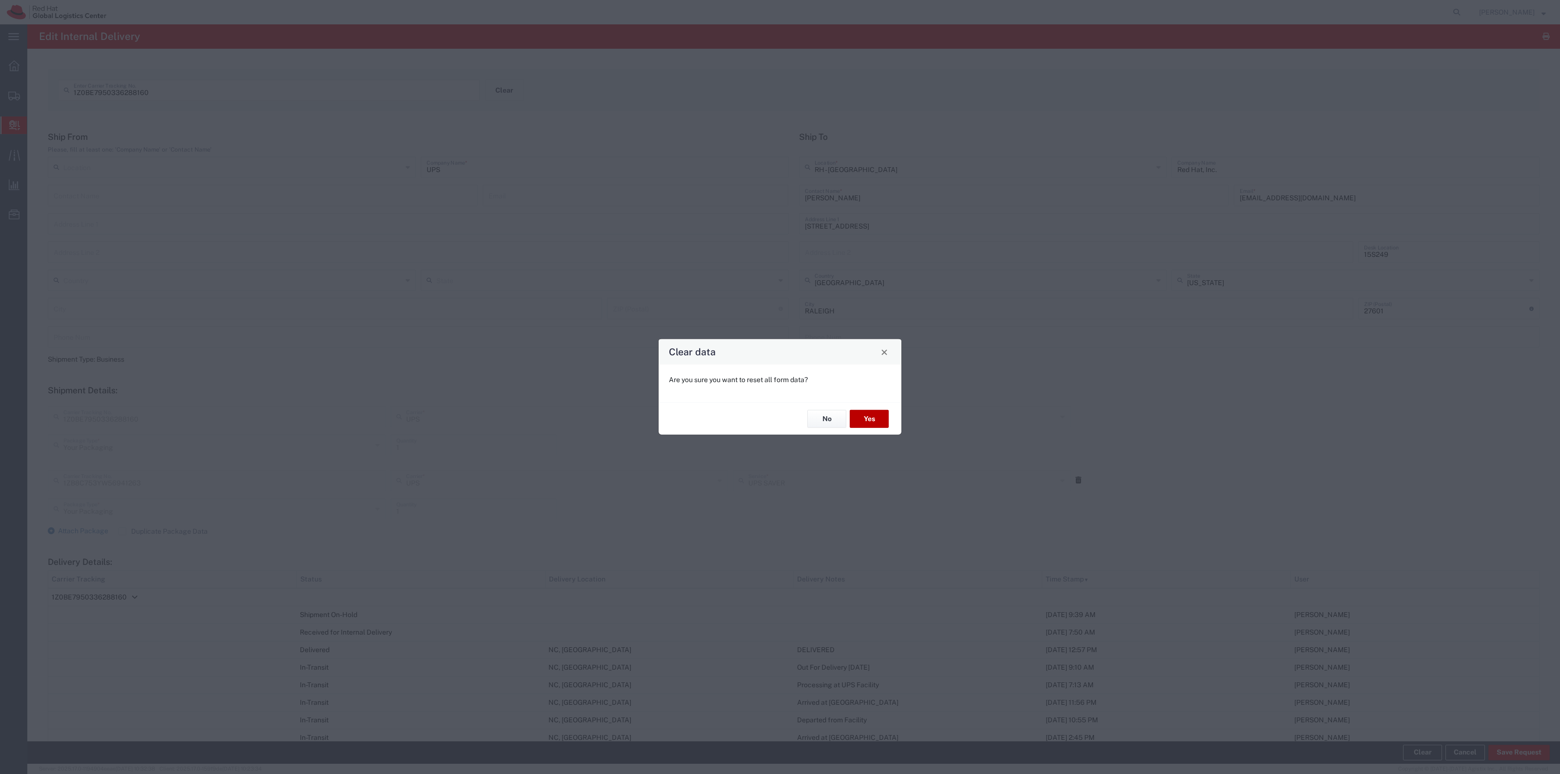
click at [886, 422] on button "Yes" at bounding box center [869, 419] width 39 height 18
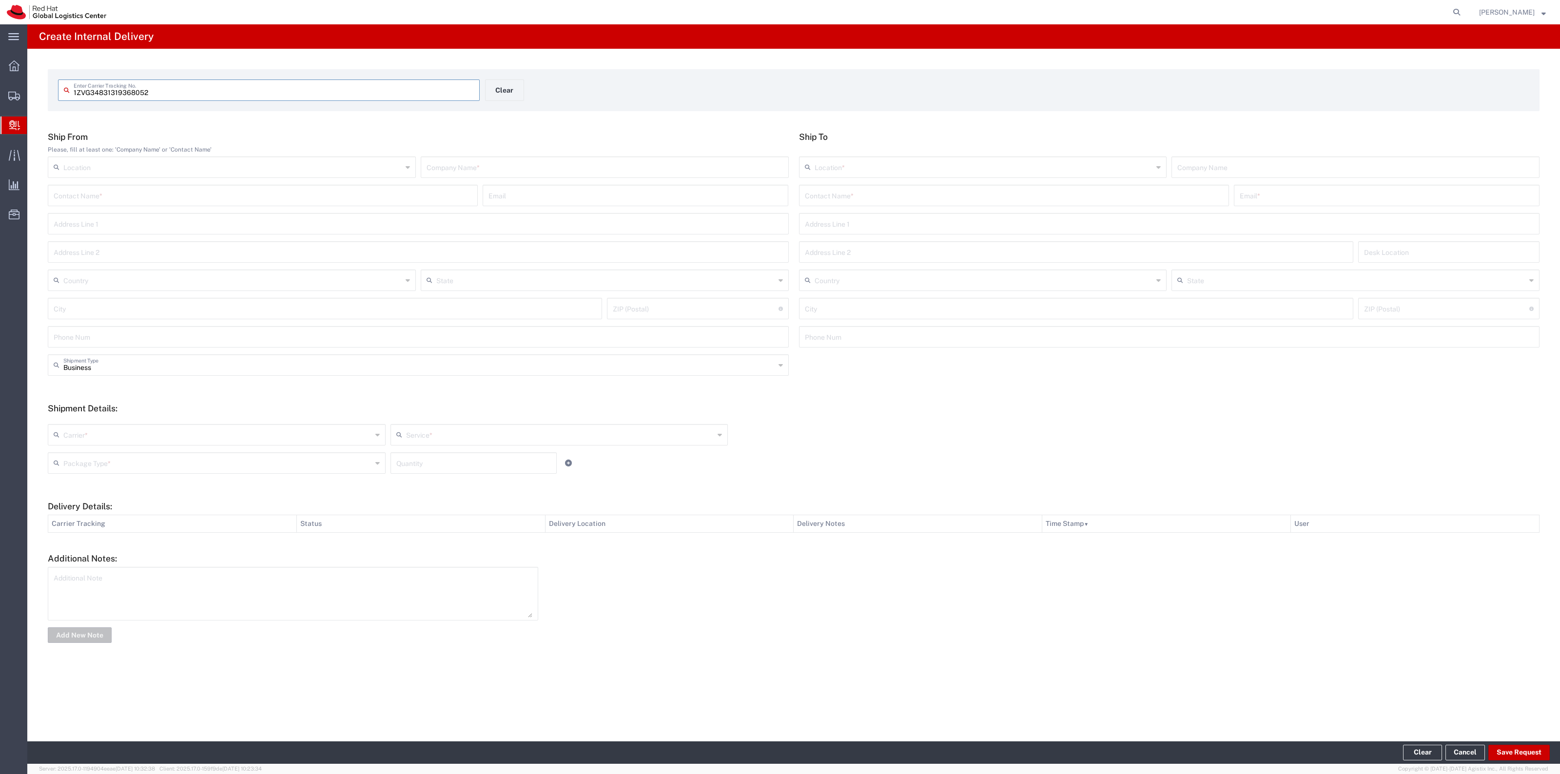
type input "1ZVG34831319368052"
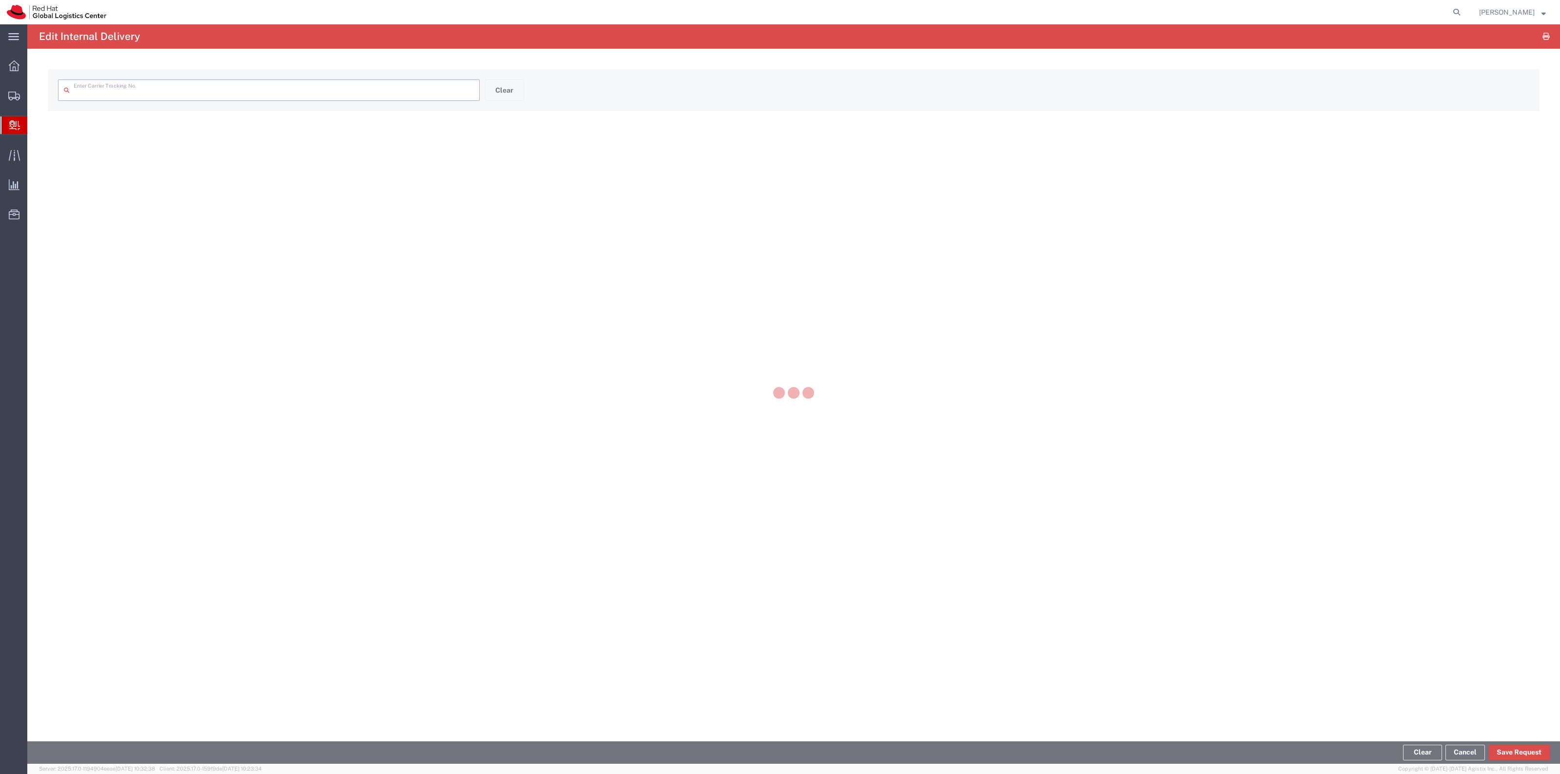
type input "1ZVG34831319368052"
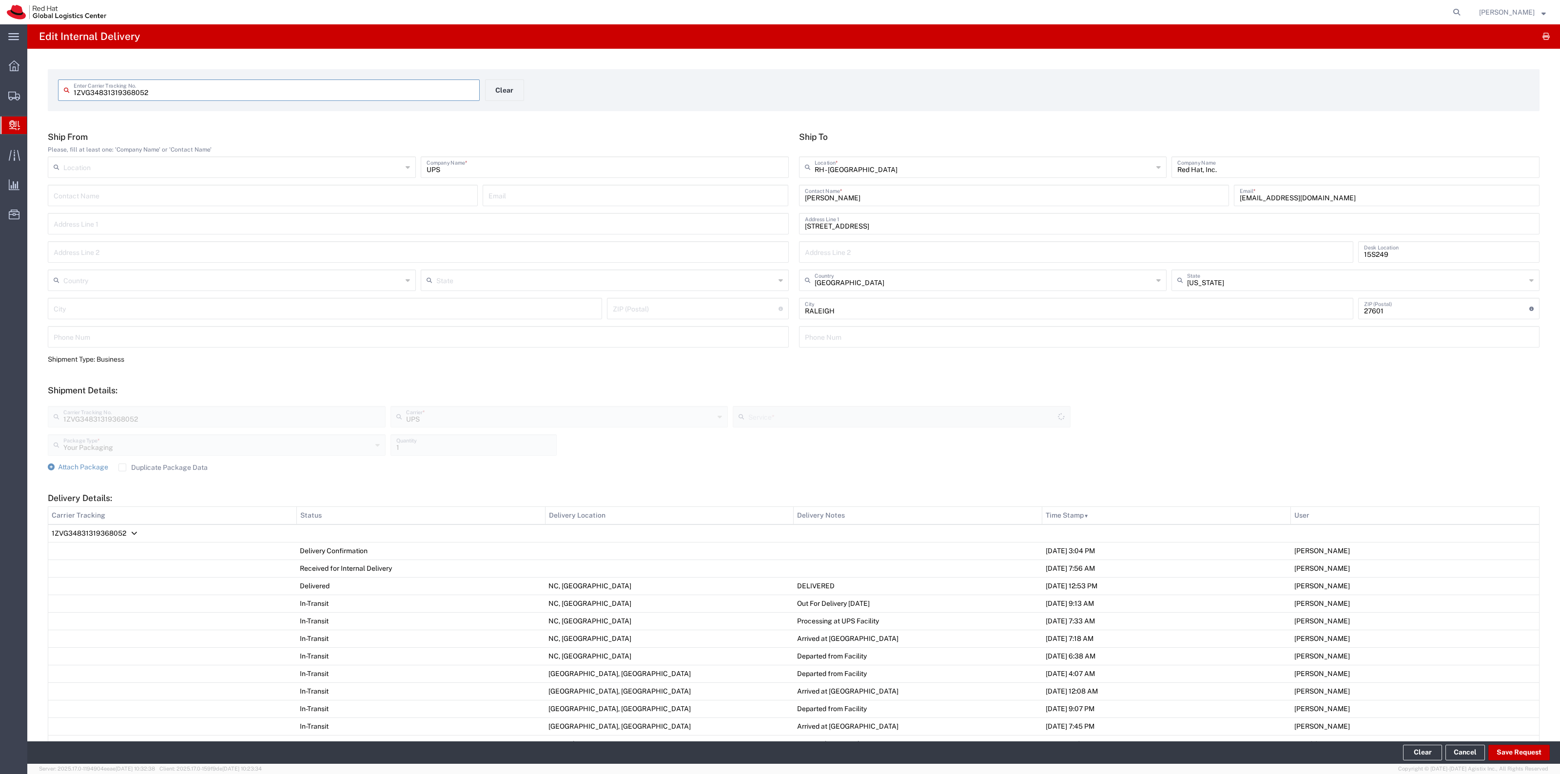
type input "UPS SAVER"
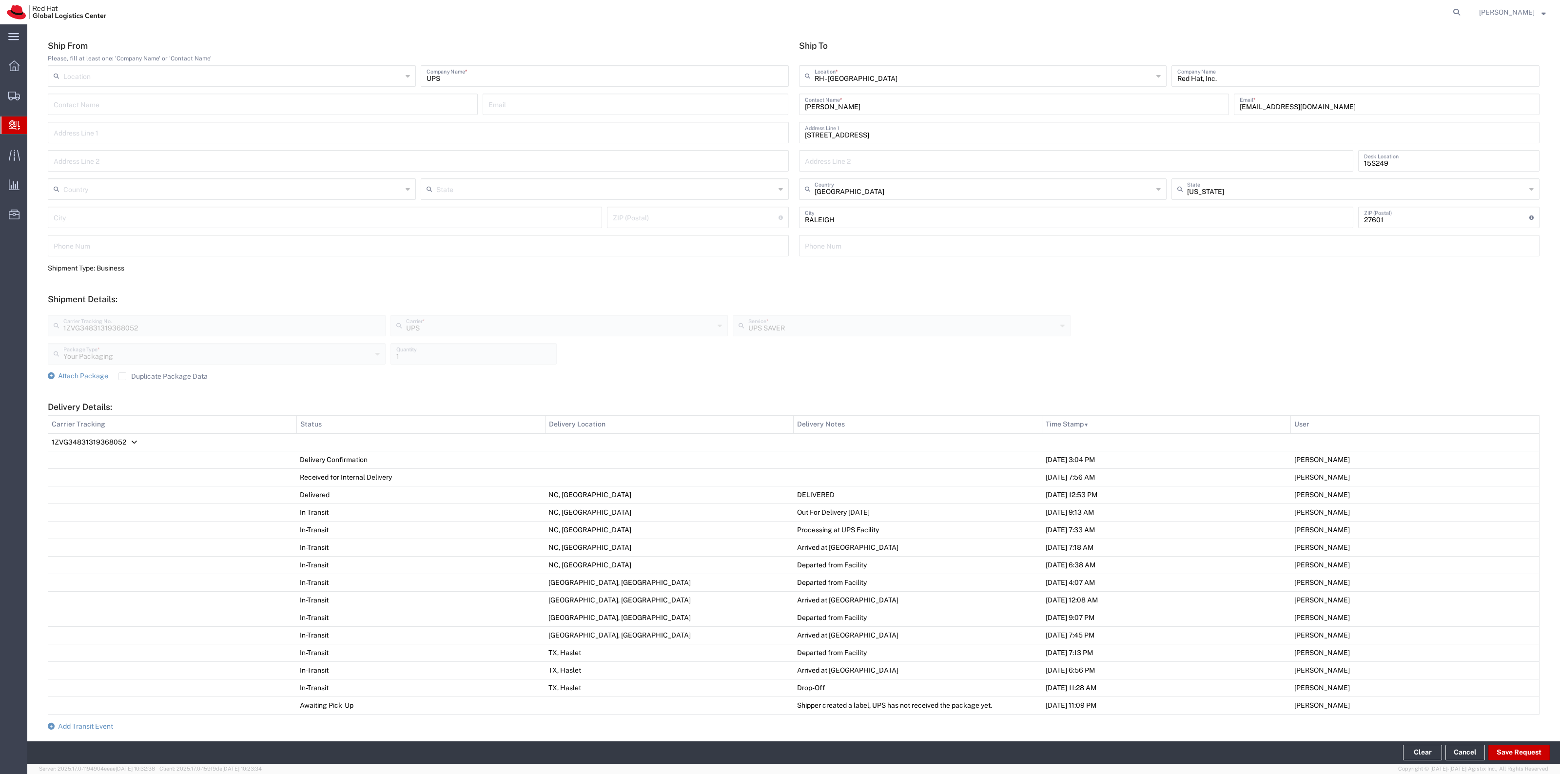
scroll to position [183, 0]
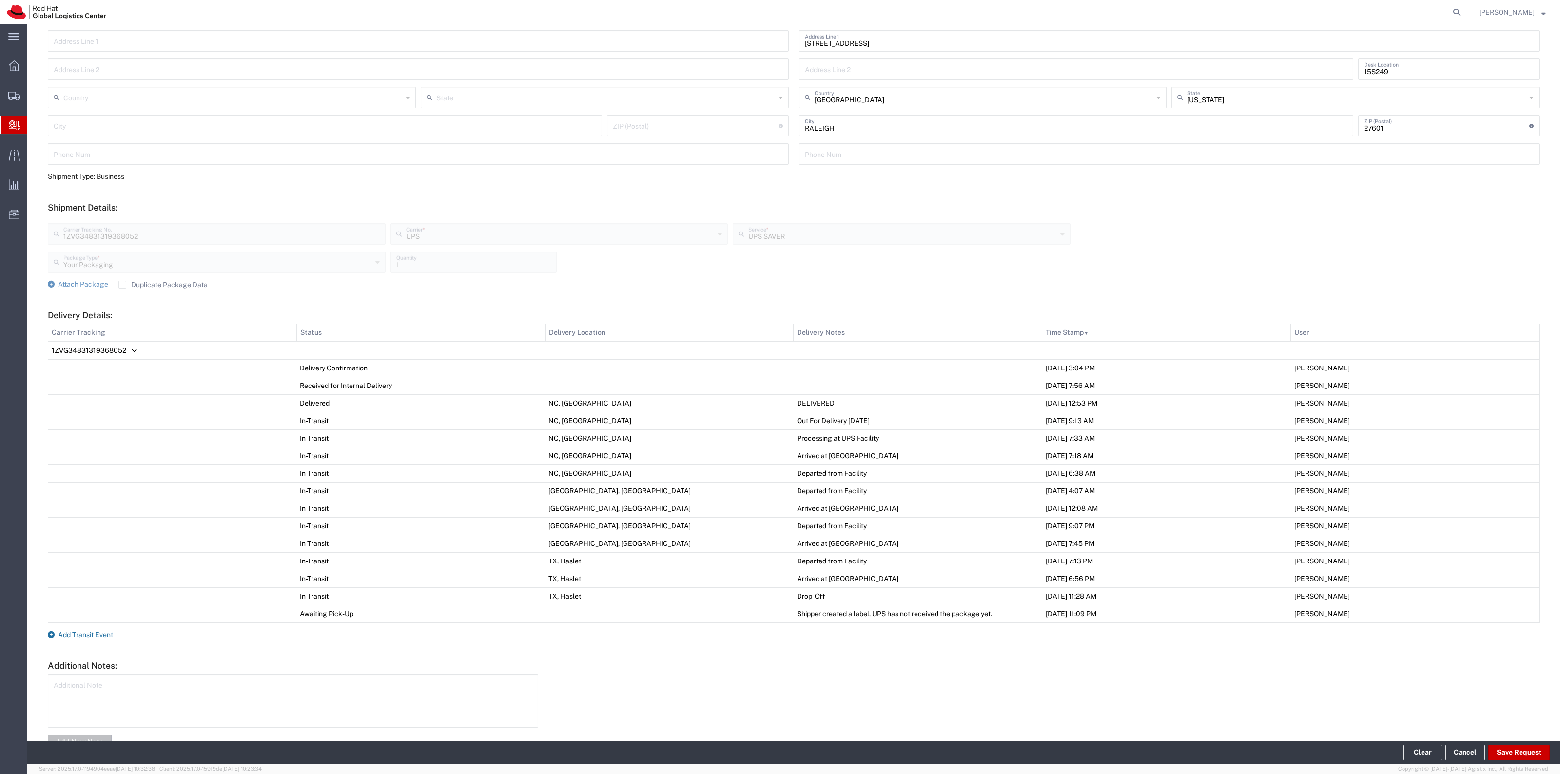
click at [94, 633] on span "Add Transit Event" at bounding box center [85, 635] width 55 height 8
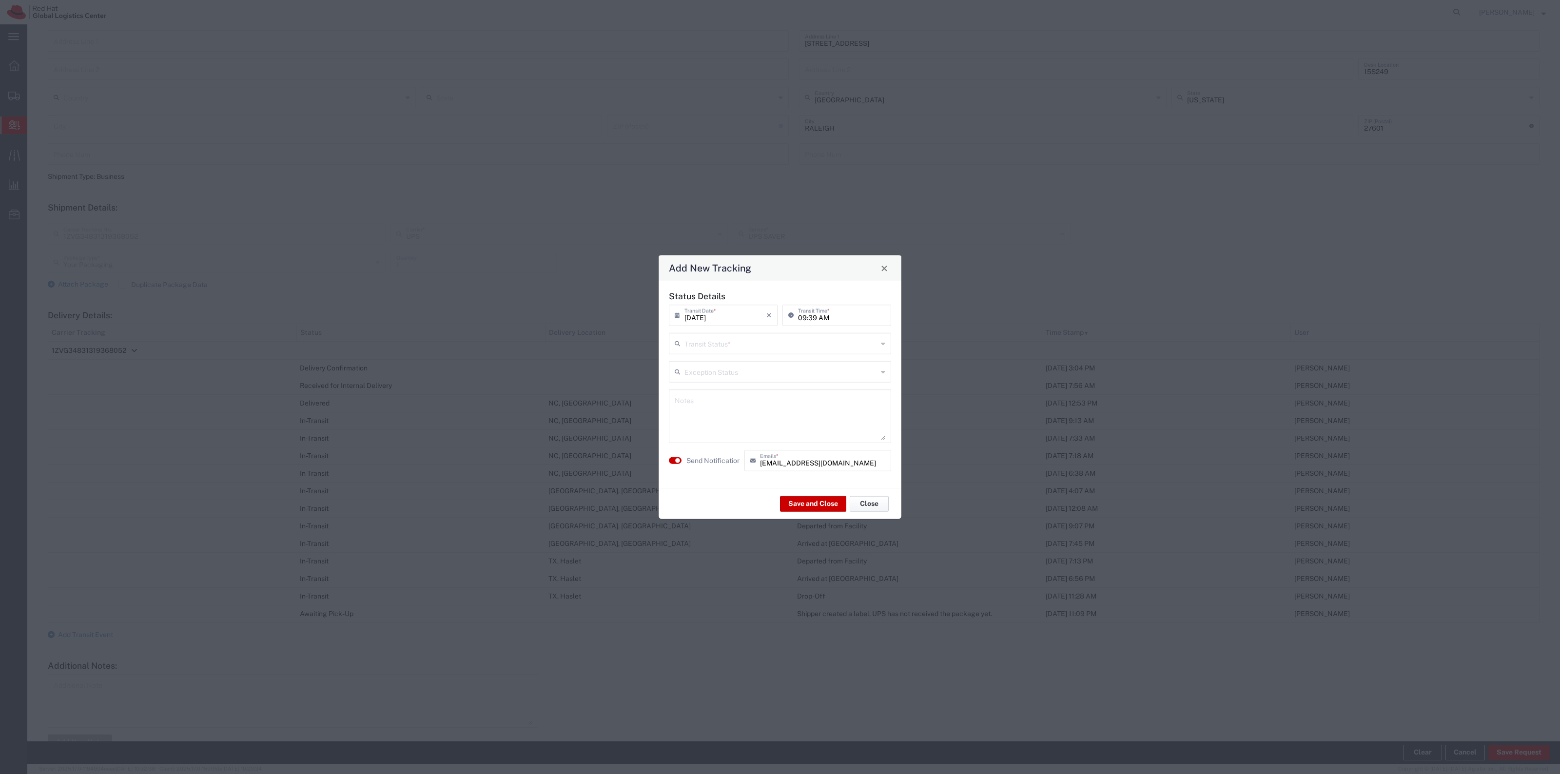
click at [876, 496] on button "Close" at bounding box center [869, 504] width 39 height 16
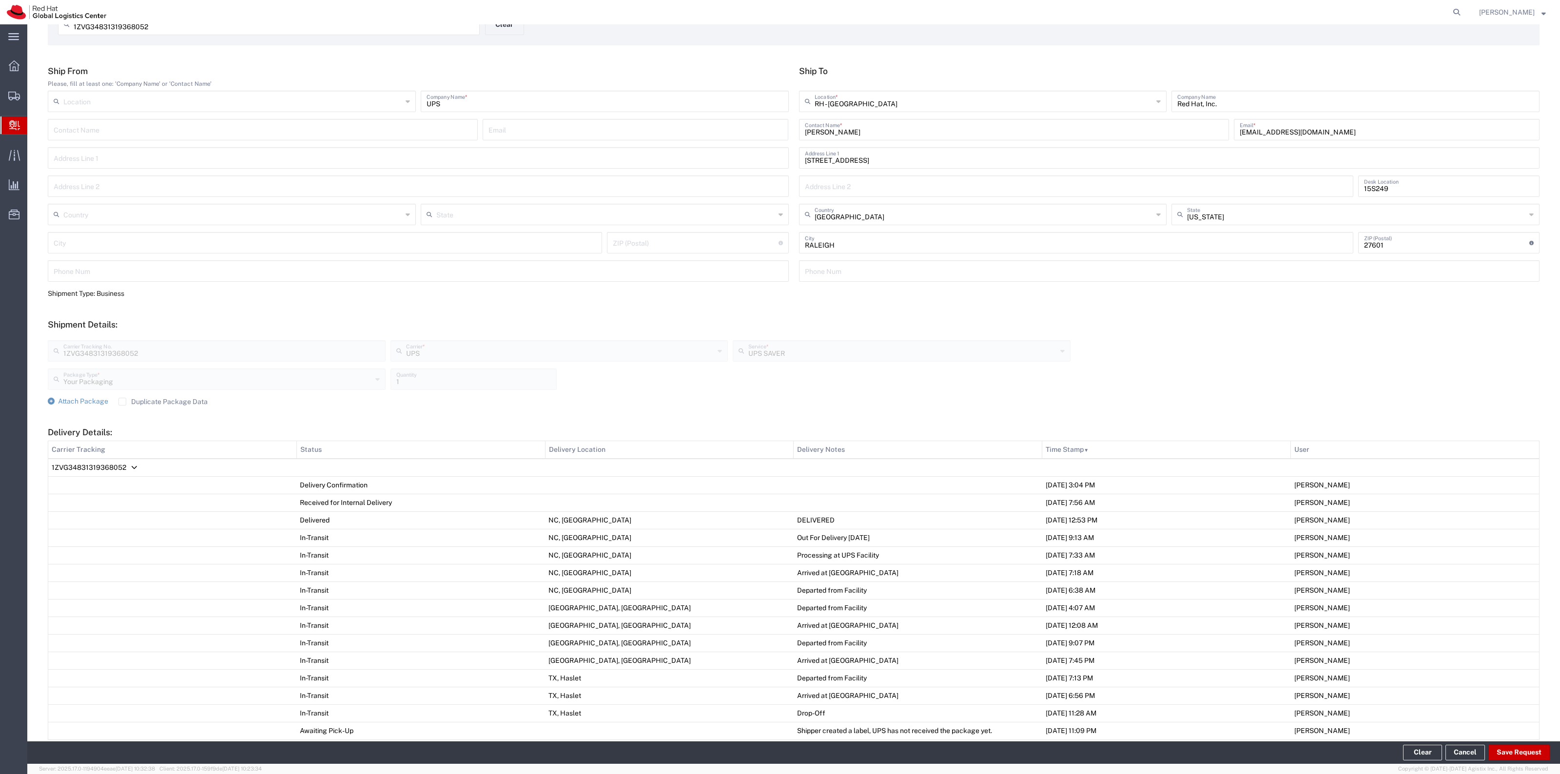
scroll to position [0, 0]
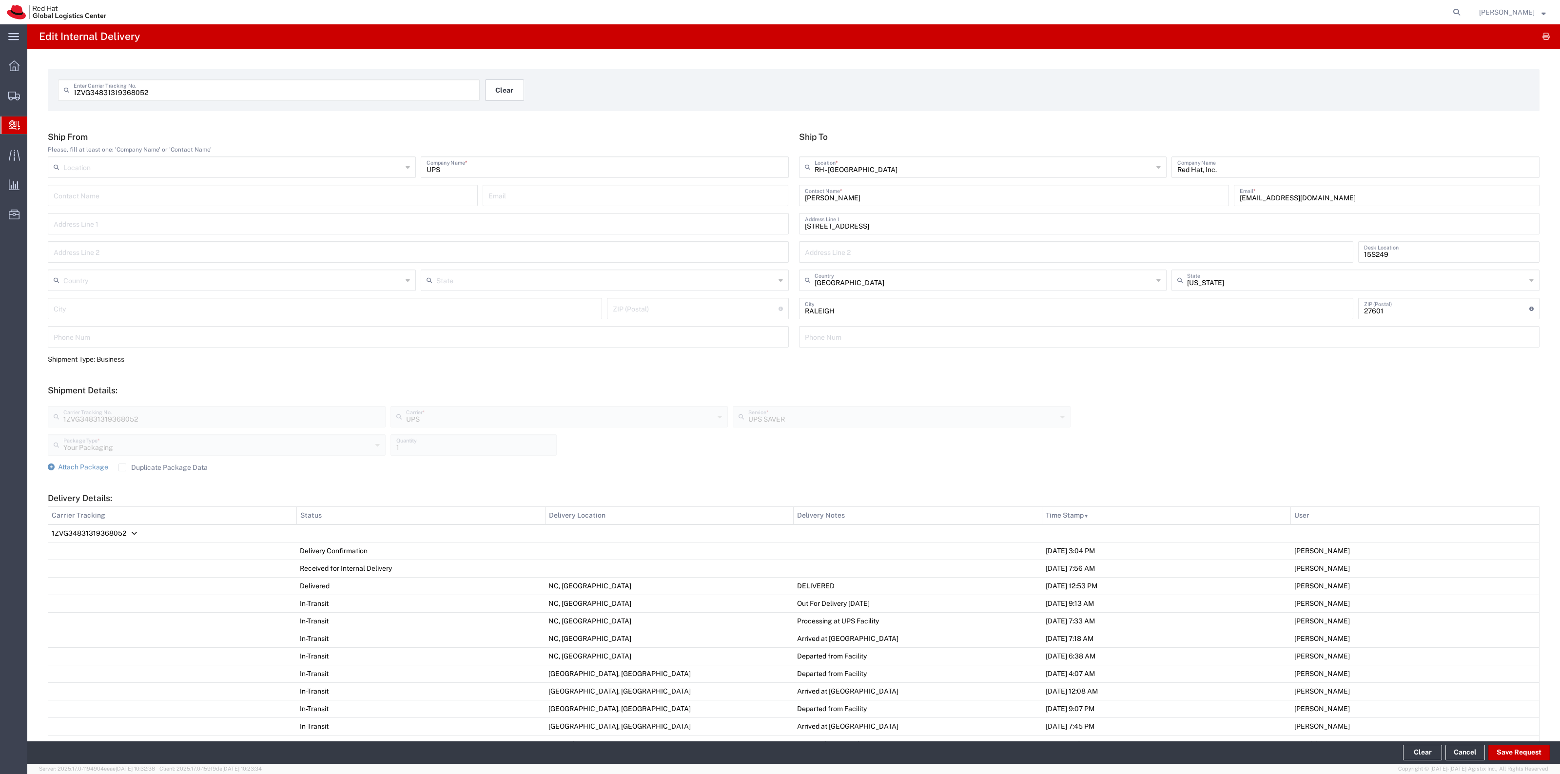
click at [514, 88] on button "Clear" at bounding box center [504, 89] width 39 height 21
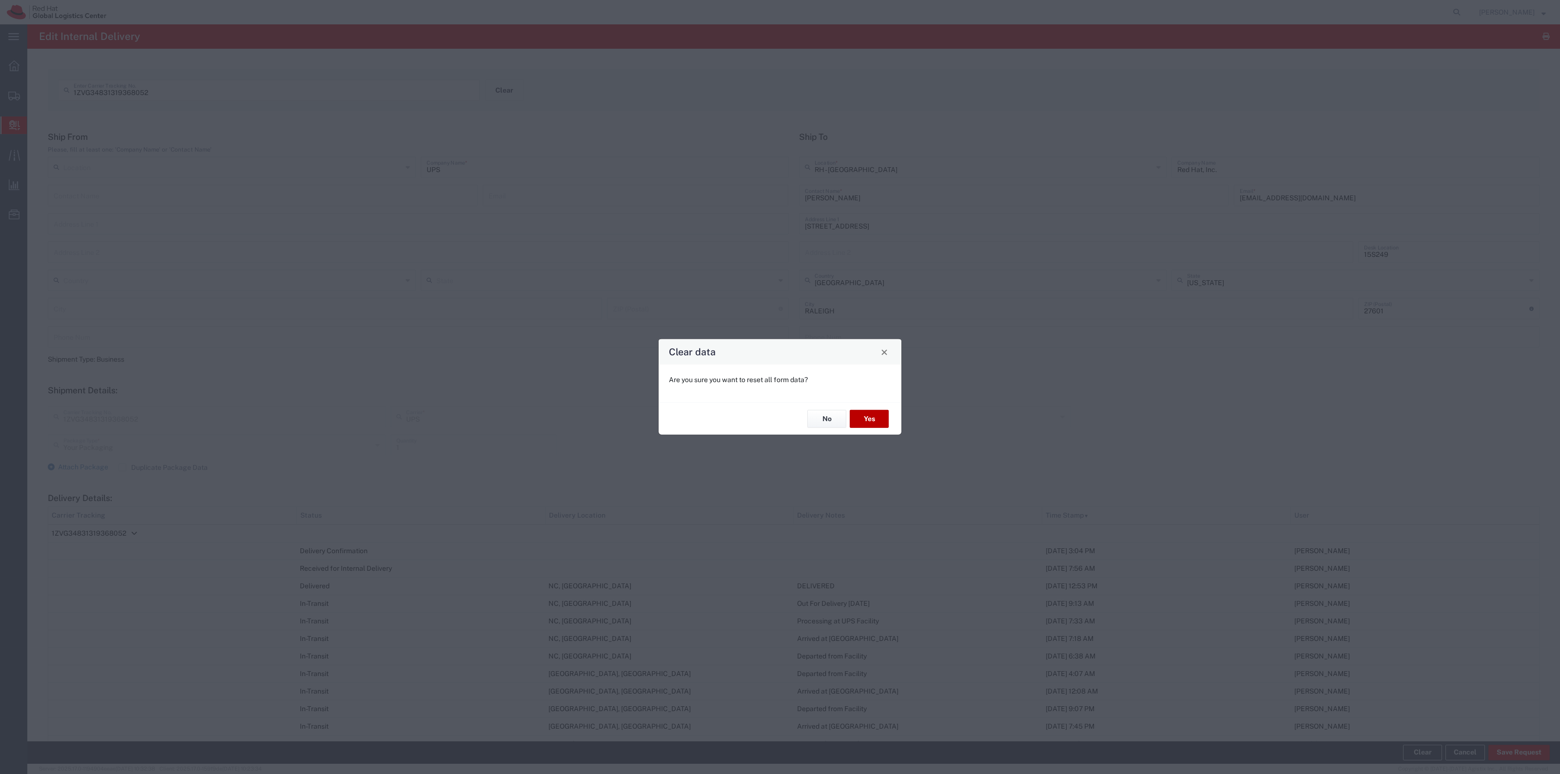
click at [871, 421] on button "Yes" at bounding box center [869, 419] width 39 height 18
